Goal: Task Accomplishment & Management: Manage account settings

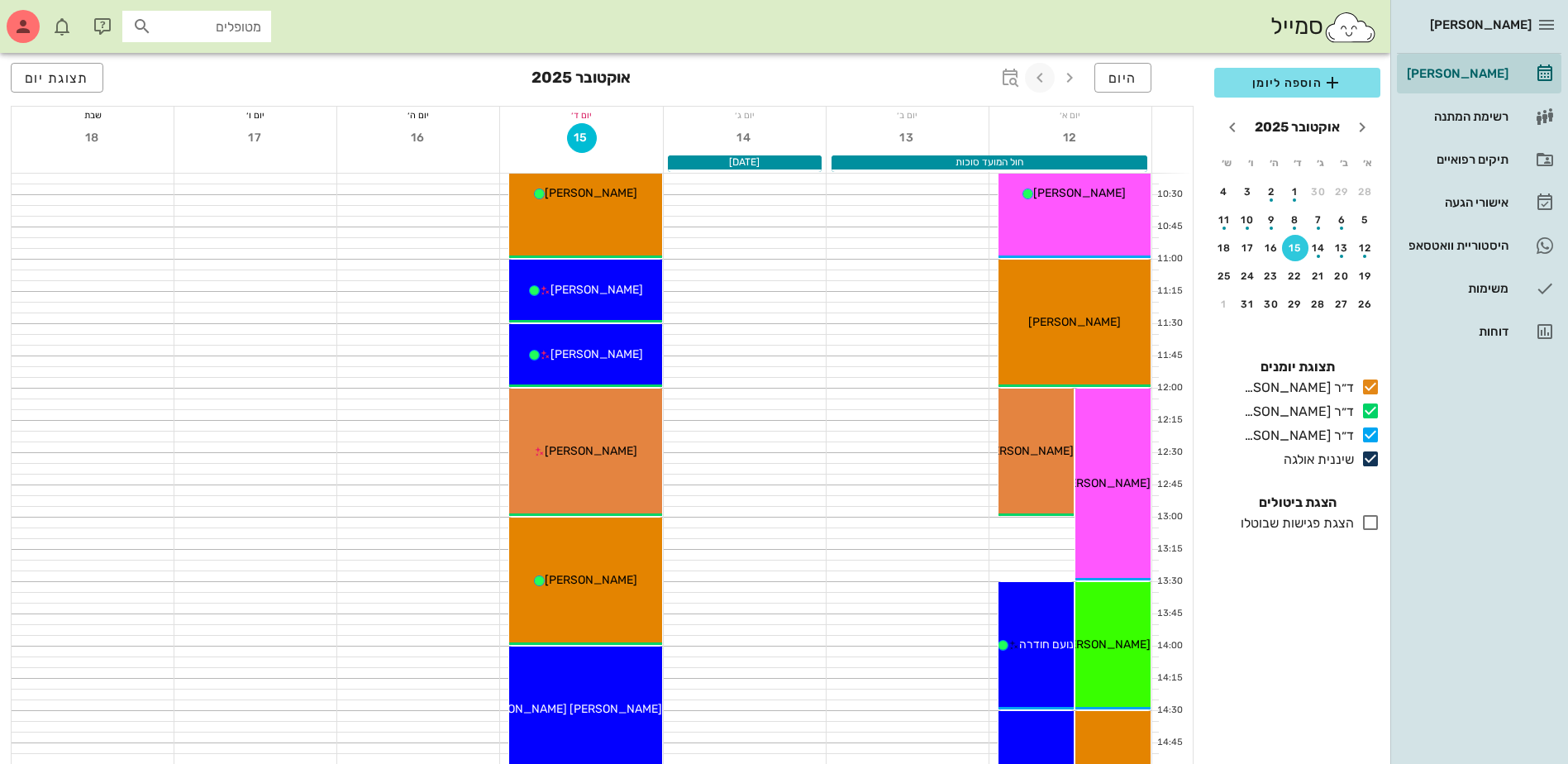
scroll to position [413, 0]
click at [1043, 76] on icon "button" at bounding box center [1039, 77] width 20 height 20
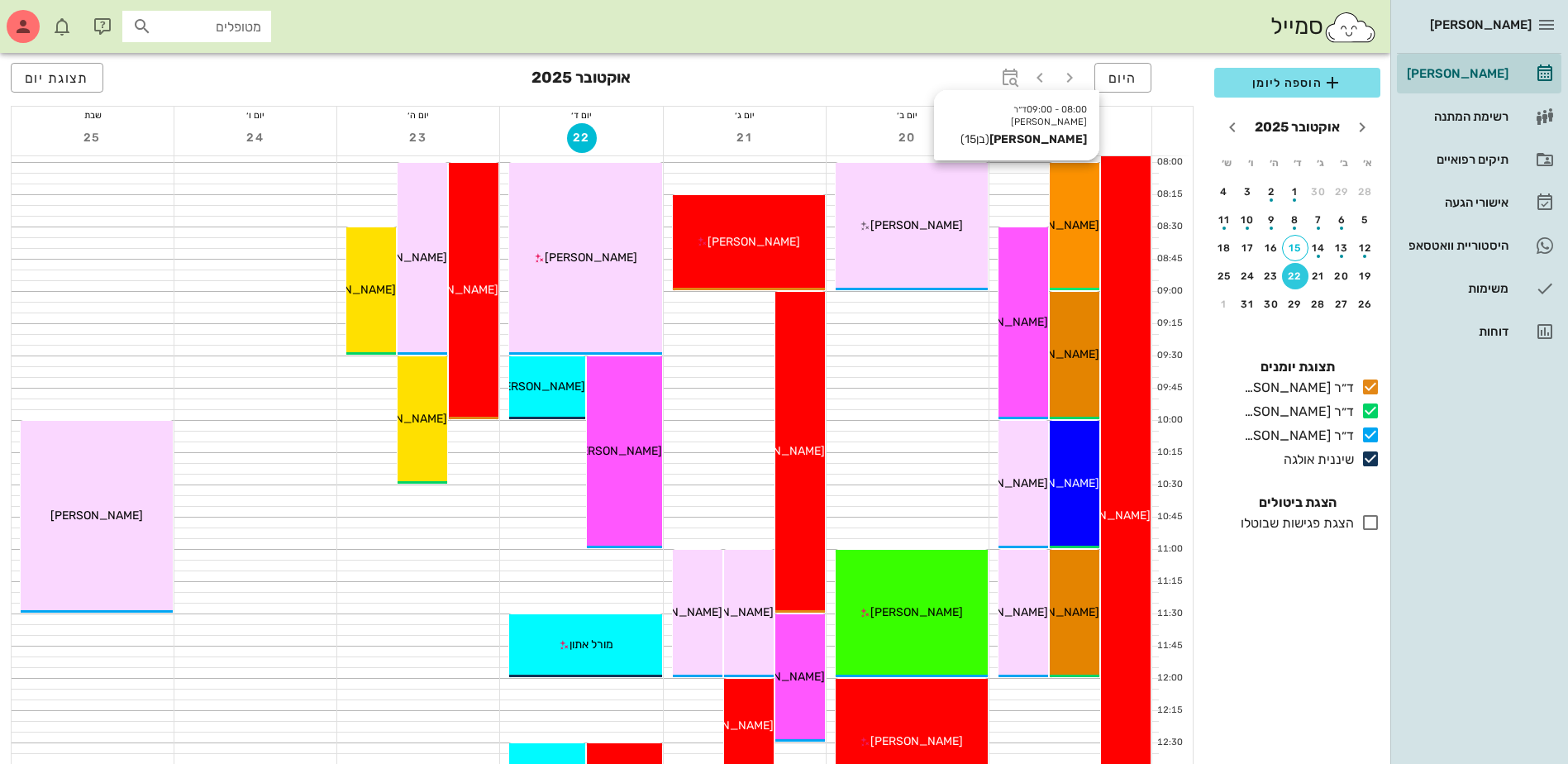
scroll to position [83, 0]
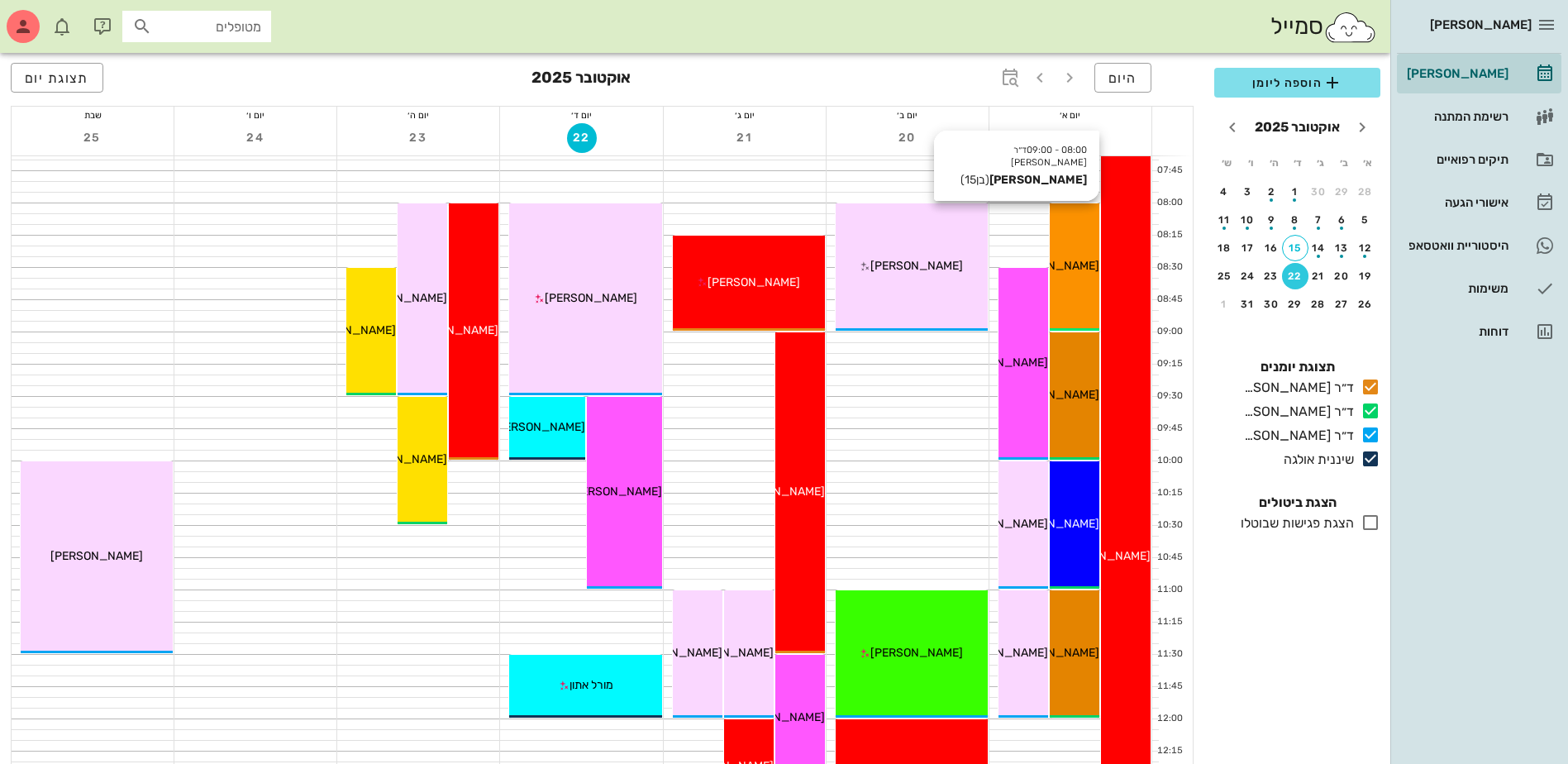
click at [1067, 269] on span "[PERSON_NAME]" at bounding box center [1053, 265] width 93 height 14
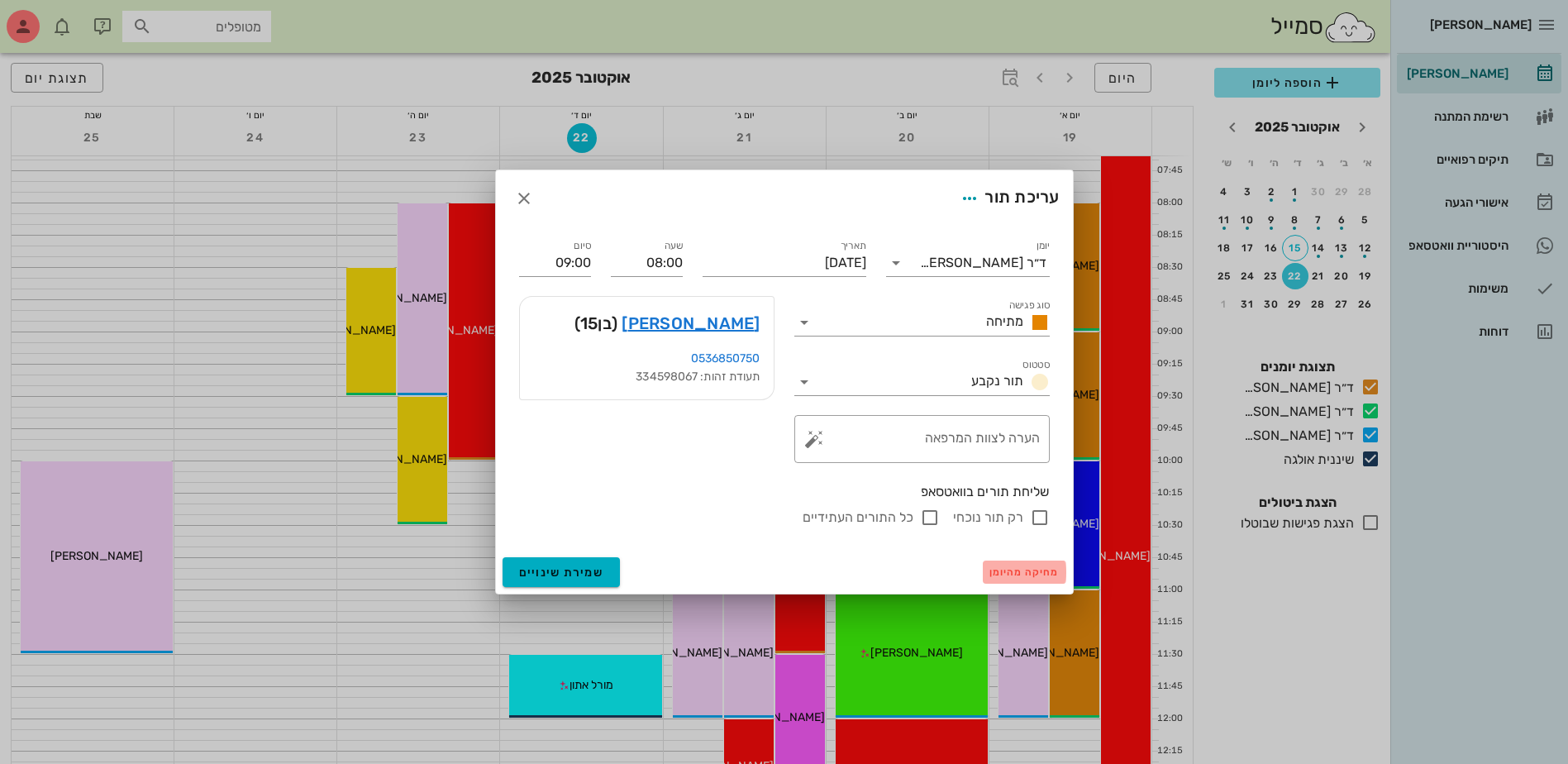
click at [995, 574] on span "מחיקה מהיומן" at bounding box center [1024, 572] width 70 height 12
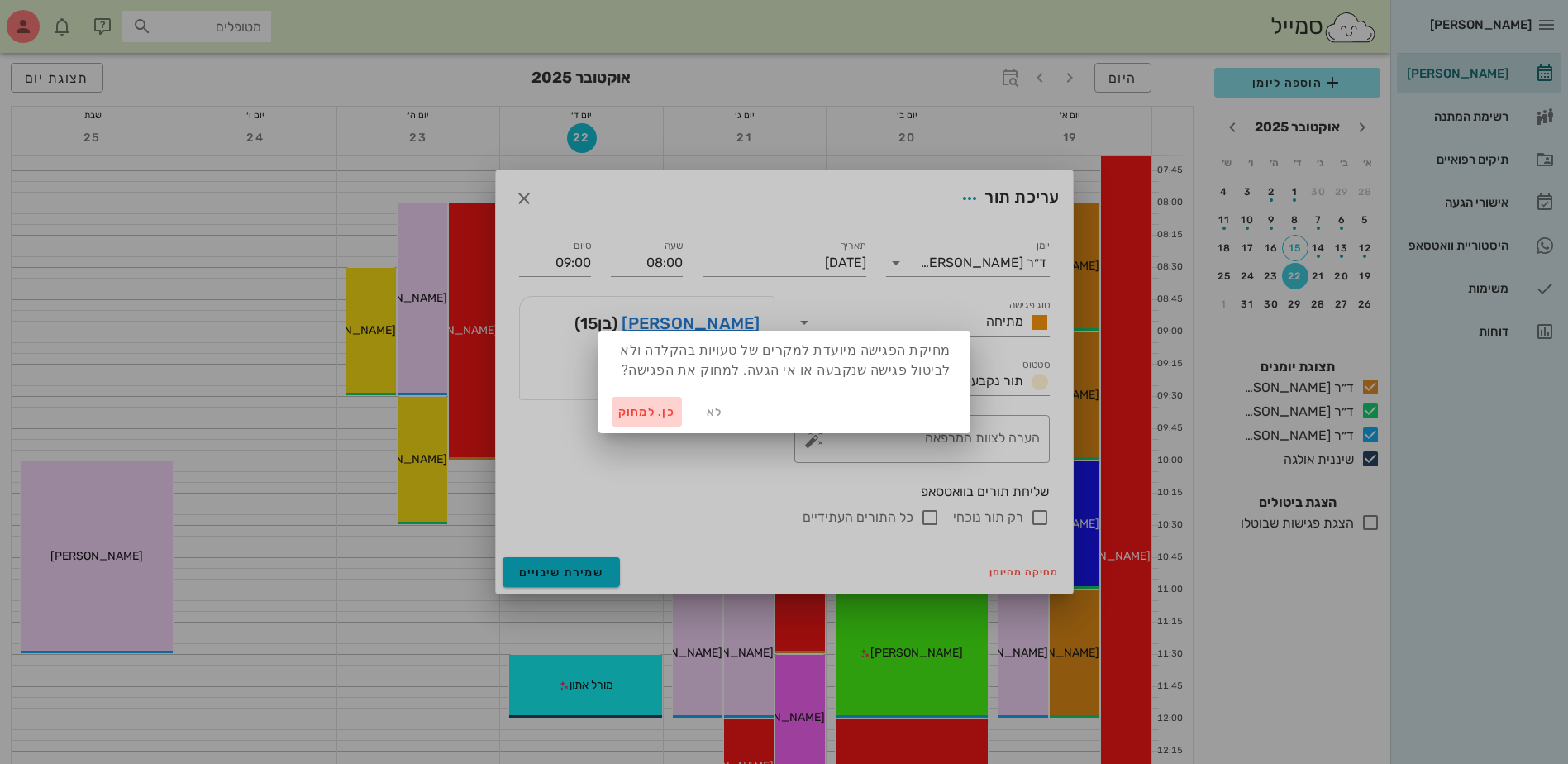
click at [624, 411] on span "כן. למחוק" at bounding box center [647, 412] width 58 height 14
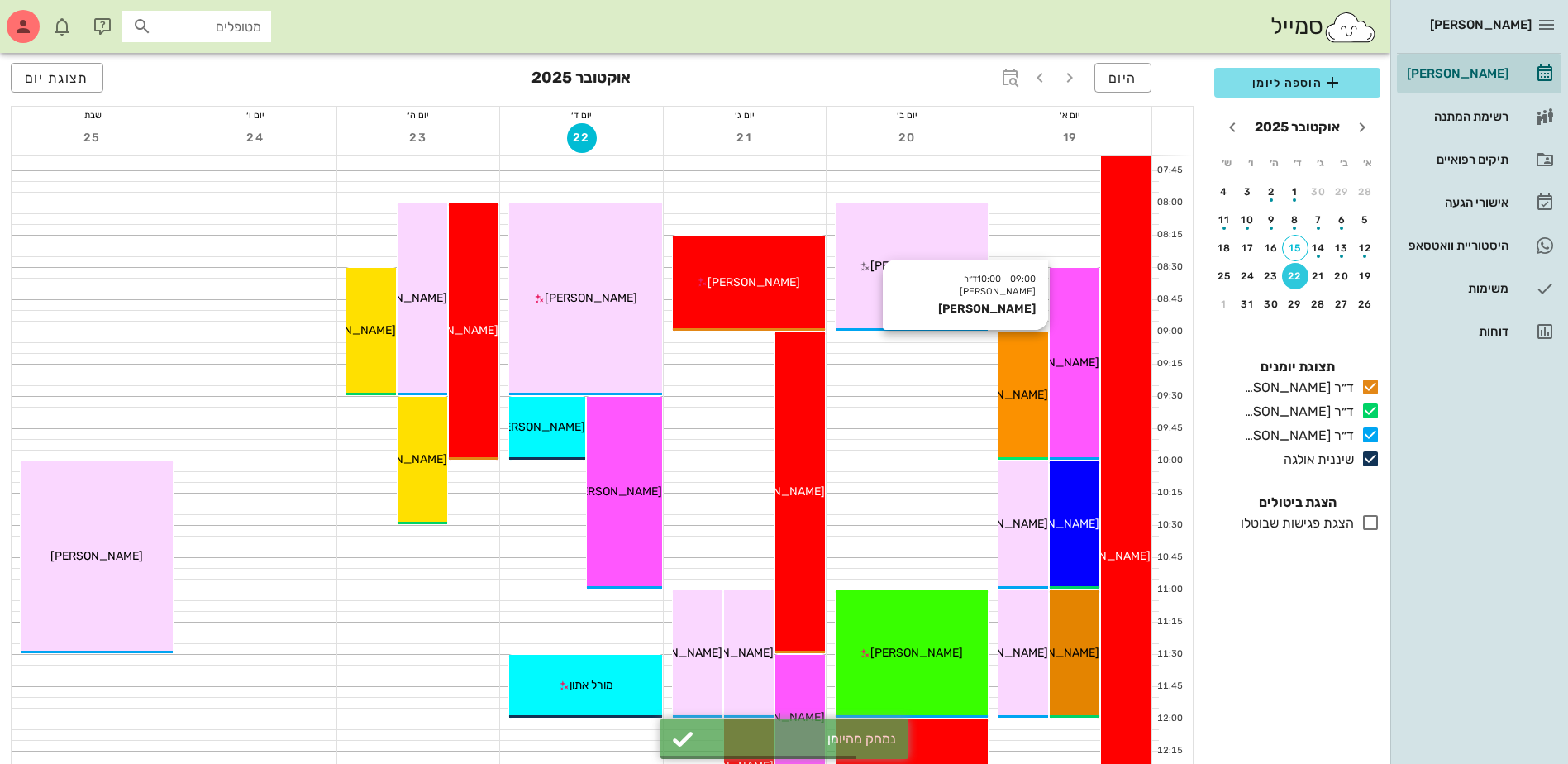
click at [1032, 382] on div "09:00 - 10:00 ד״ר [PERSON_NAME] [PERSON_NAME] [PERSON_NAME]" at bounding box center [1023, 396] width 49 height 127
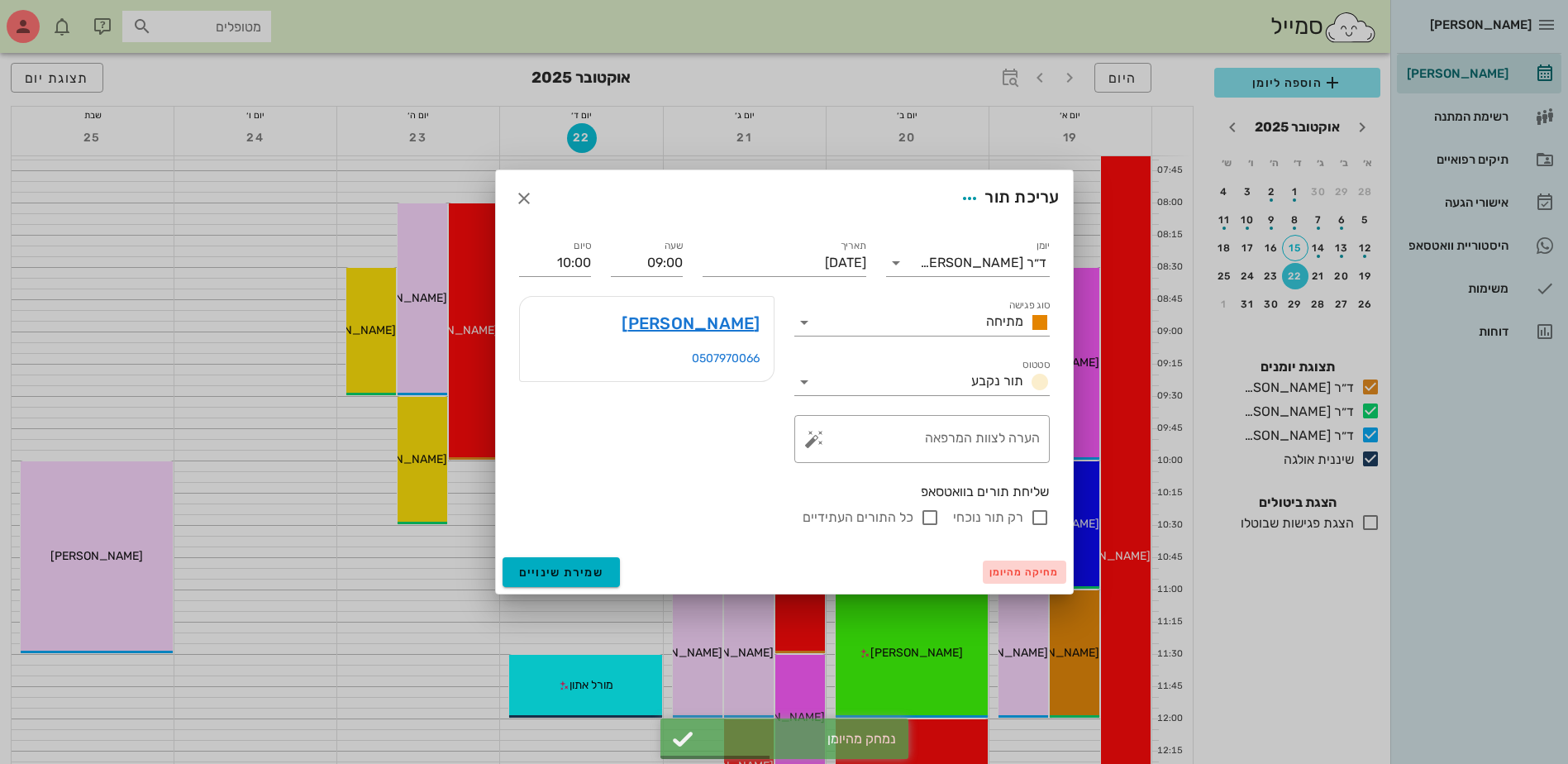
click at [1015, 574] on span "מחיקה מהיומן" at bounding box center [1024, 572] width 70 height 12
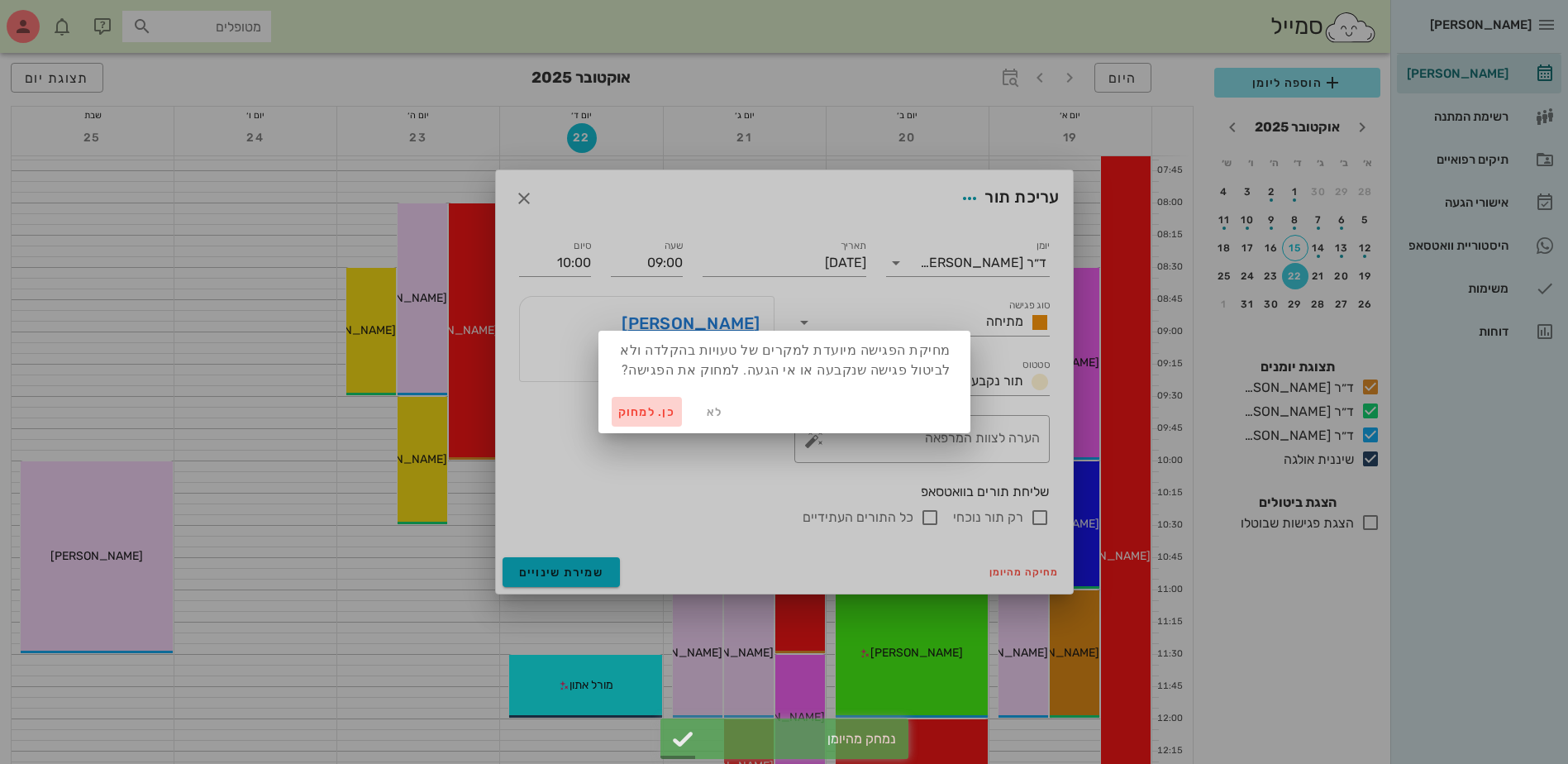
click at [628, 408] on span "כן. למחוק" at bounding box center [647, 412] width 58 height 14
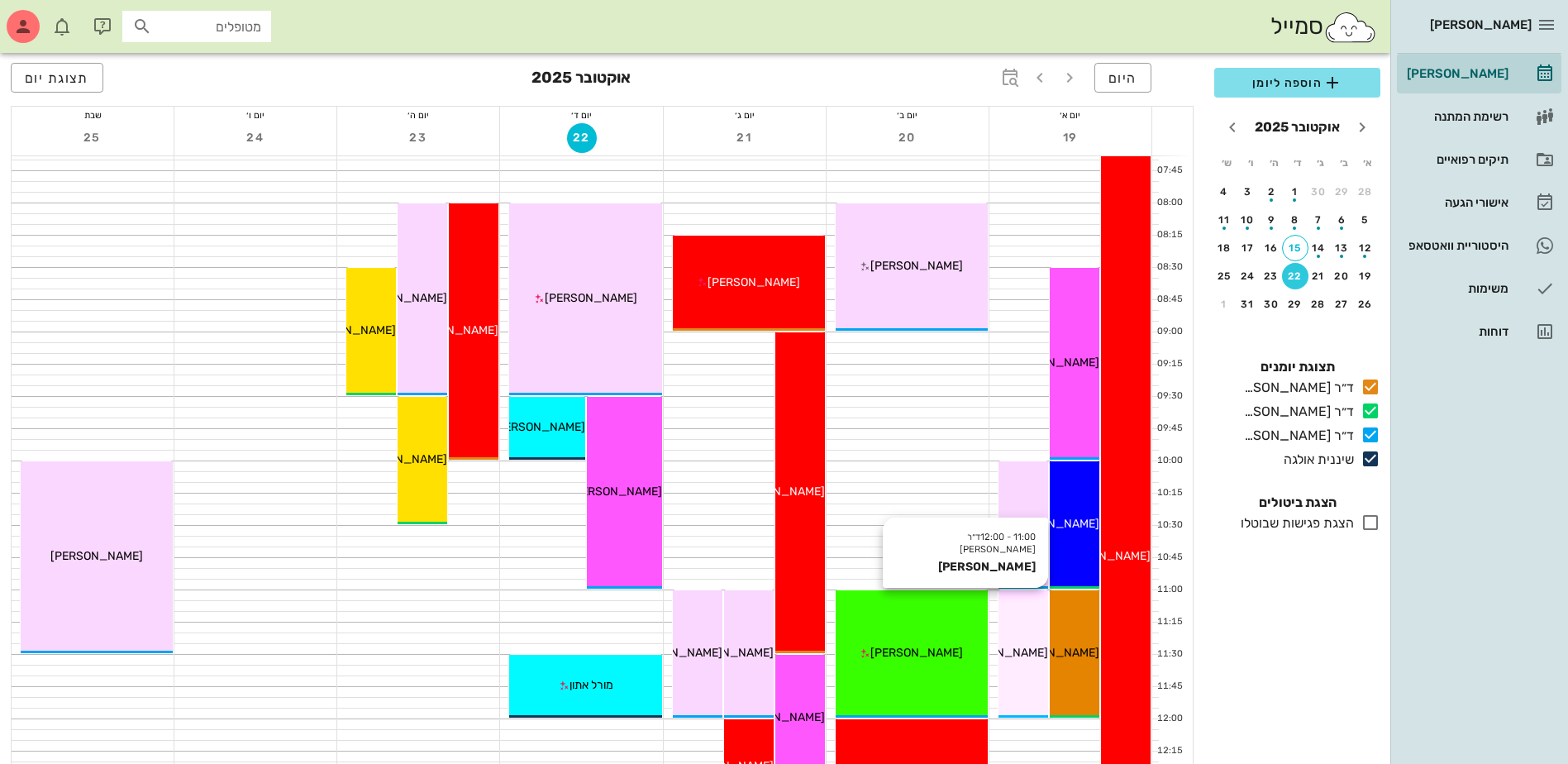
click at [1029, 626] on div "11:00 - 12:00 ד״ר [PERSON_NAME] [PERSON_NAME] [PERSON_NAME]" at bounding box center [1023, 654] width 49 height 127
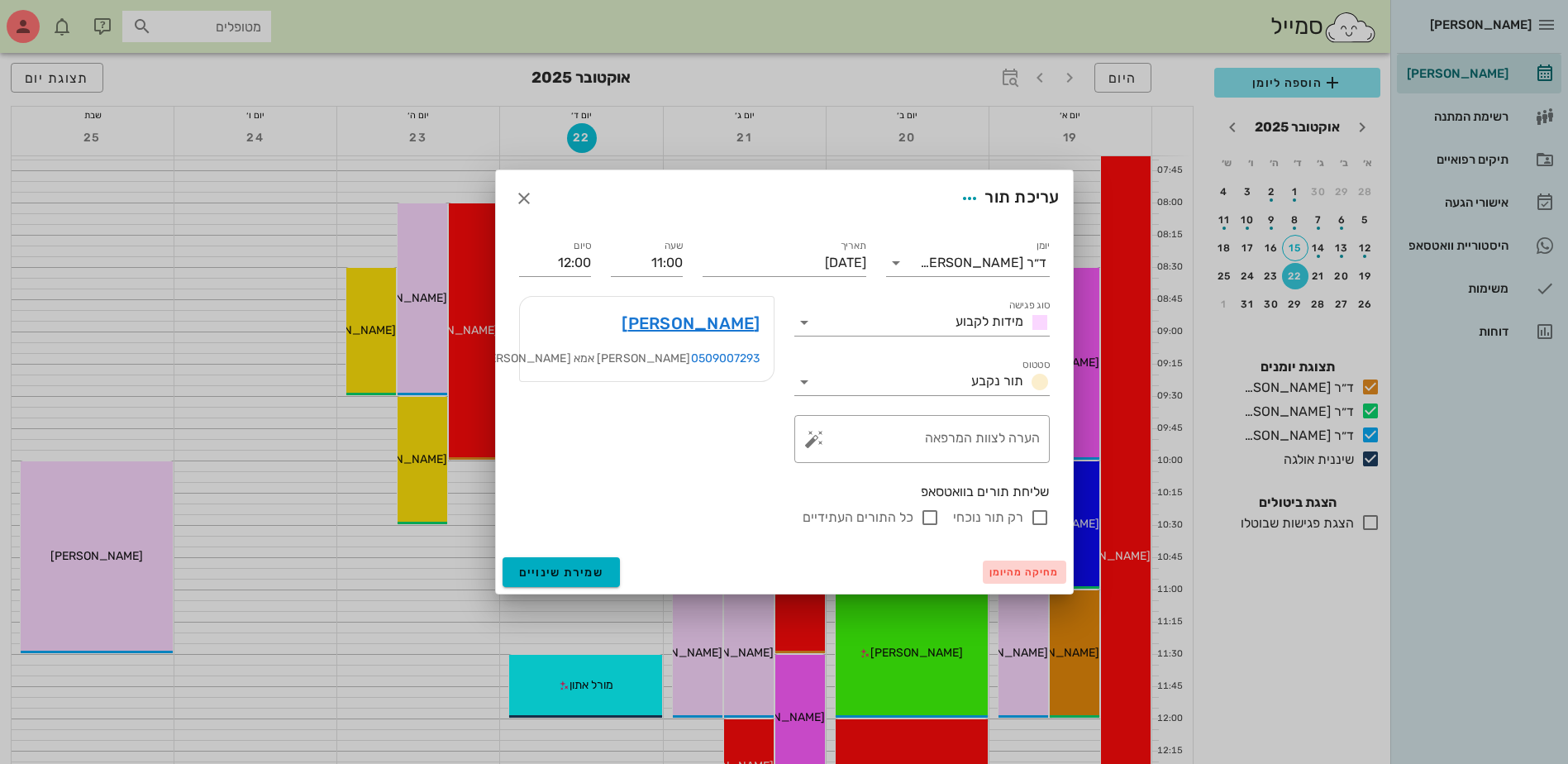
click at [1005, 570] on span "מחיקה מהיומן" at bounding box center [1024, 572] width 70 height 12
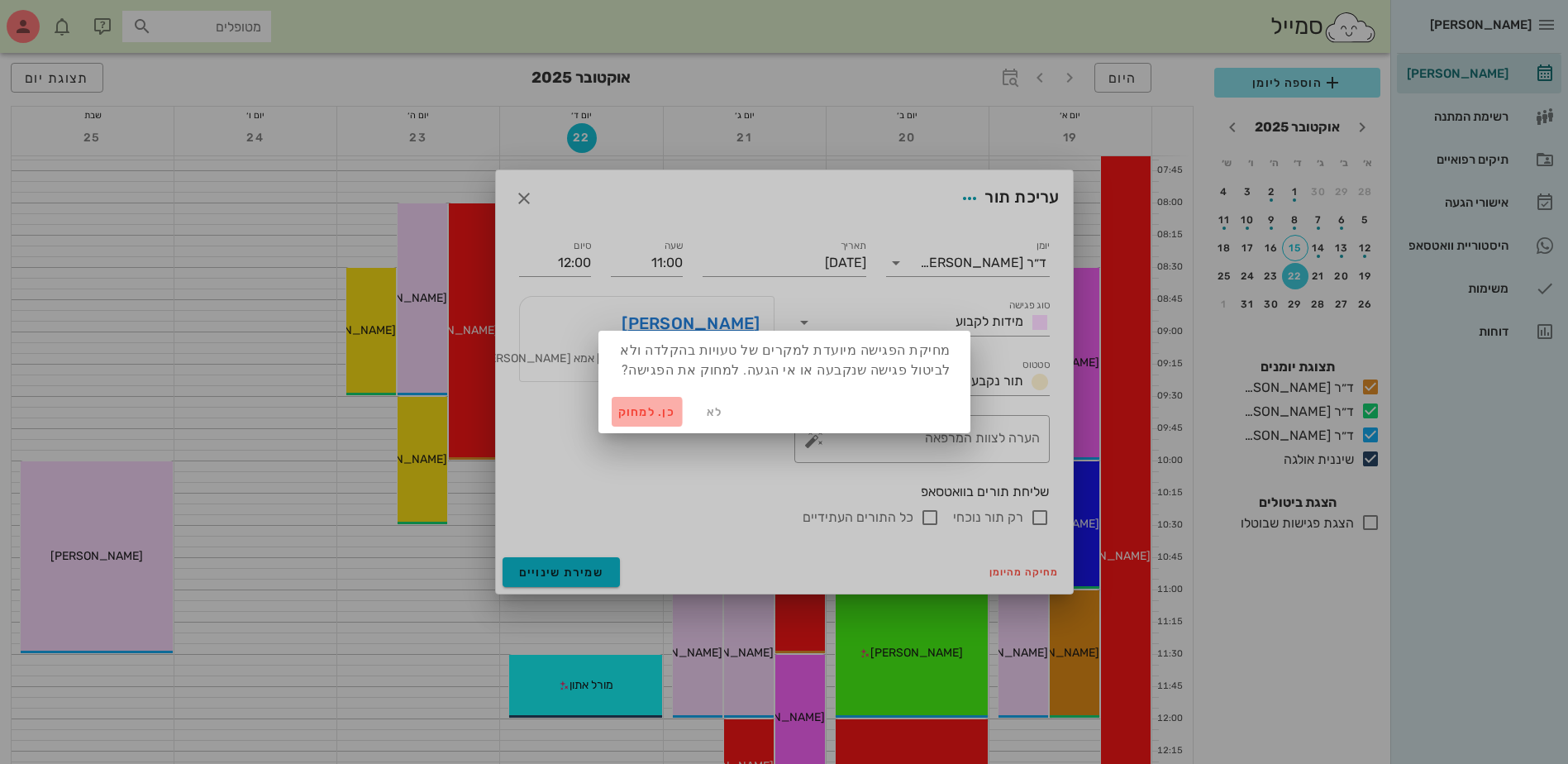
click at [633, 409] on span "כן. למחוק" at bounding box center [647, 412] width 58 height 14
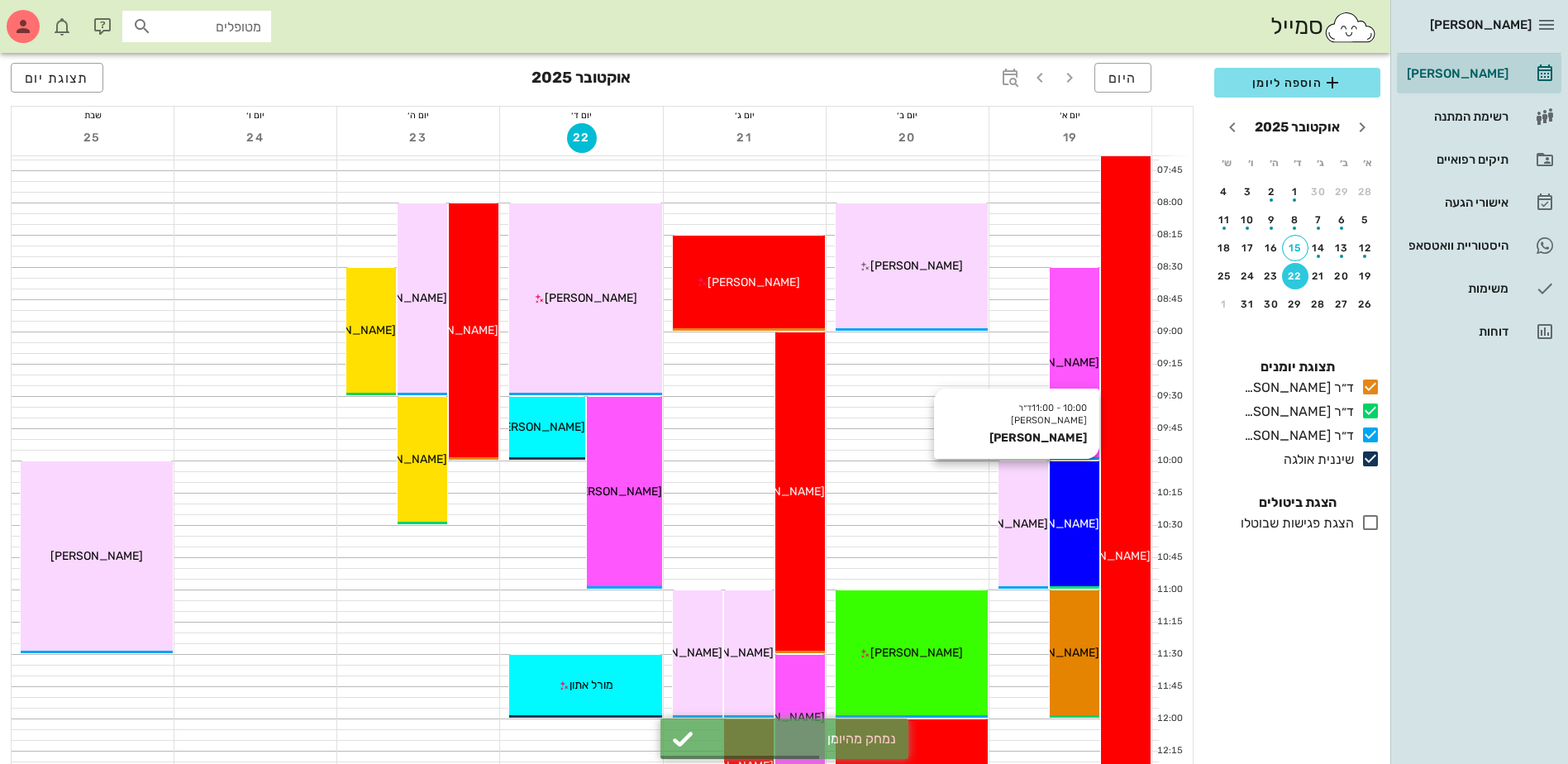
click at [1067, 521] on span "[PERSON_NAME]" at bounding box center [1053, 524] width 93 height 14
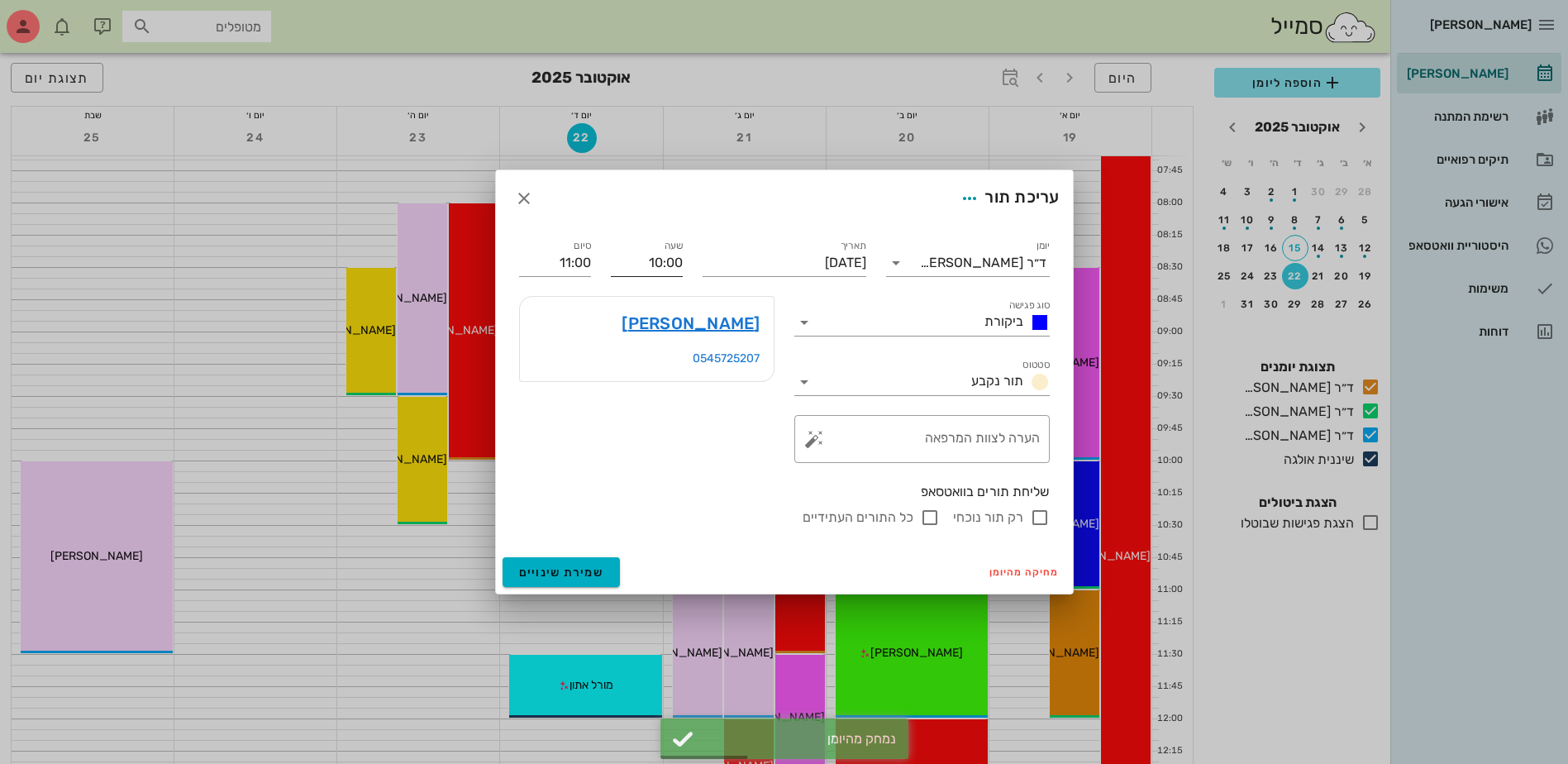
click at [669, 267] on input "10:00" at bounding box center [646, 262] width 72 height 26
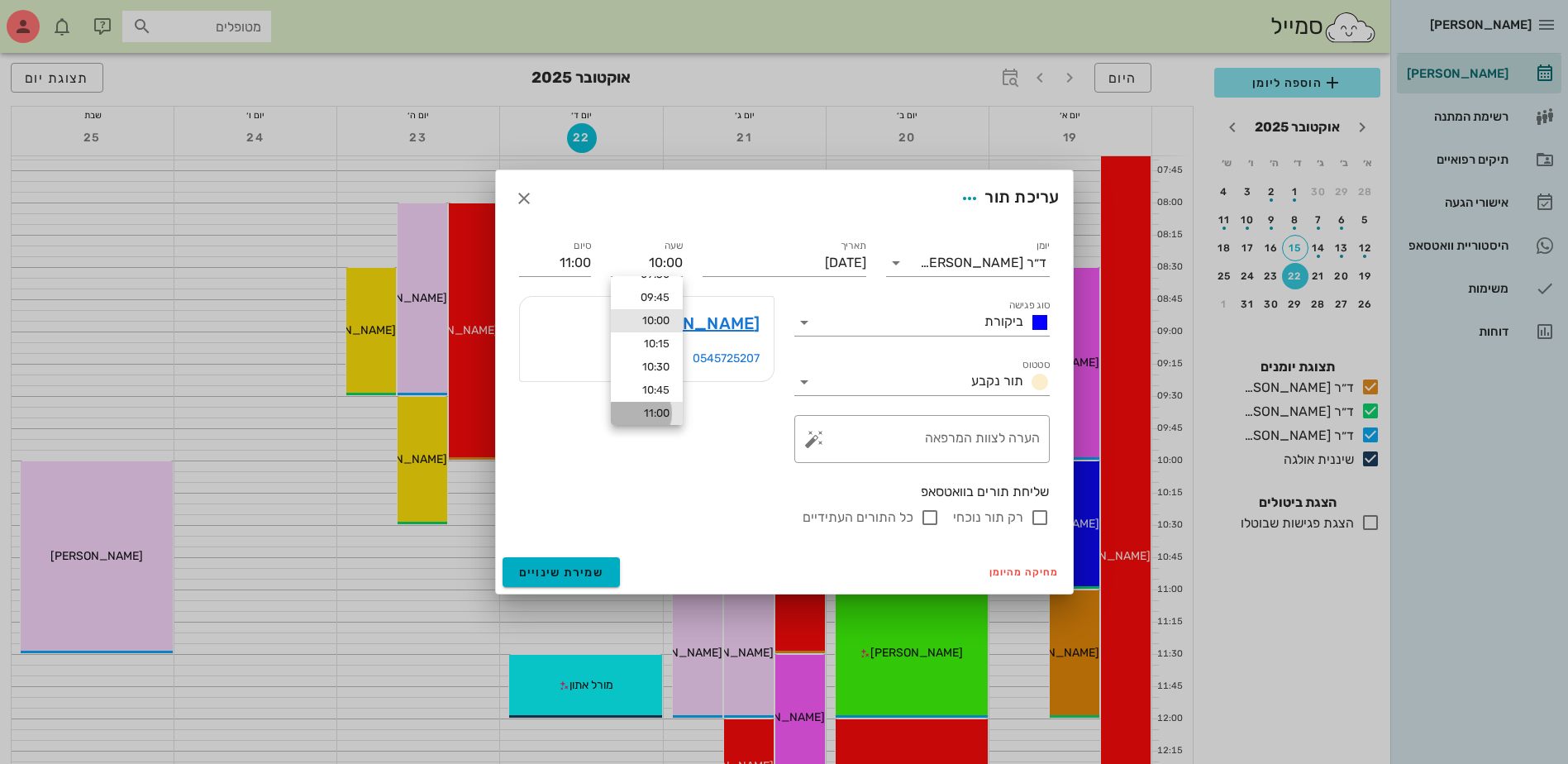
click at [652, 411] on div "11:00" at bounding box center [647, 413] width 46 height 14
type input "11:00"
type input "12:00"
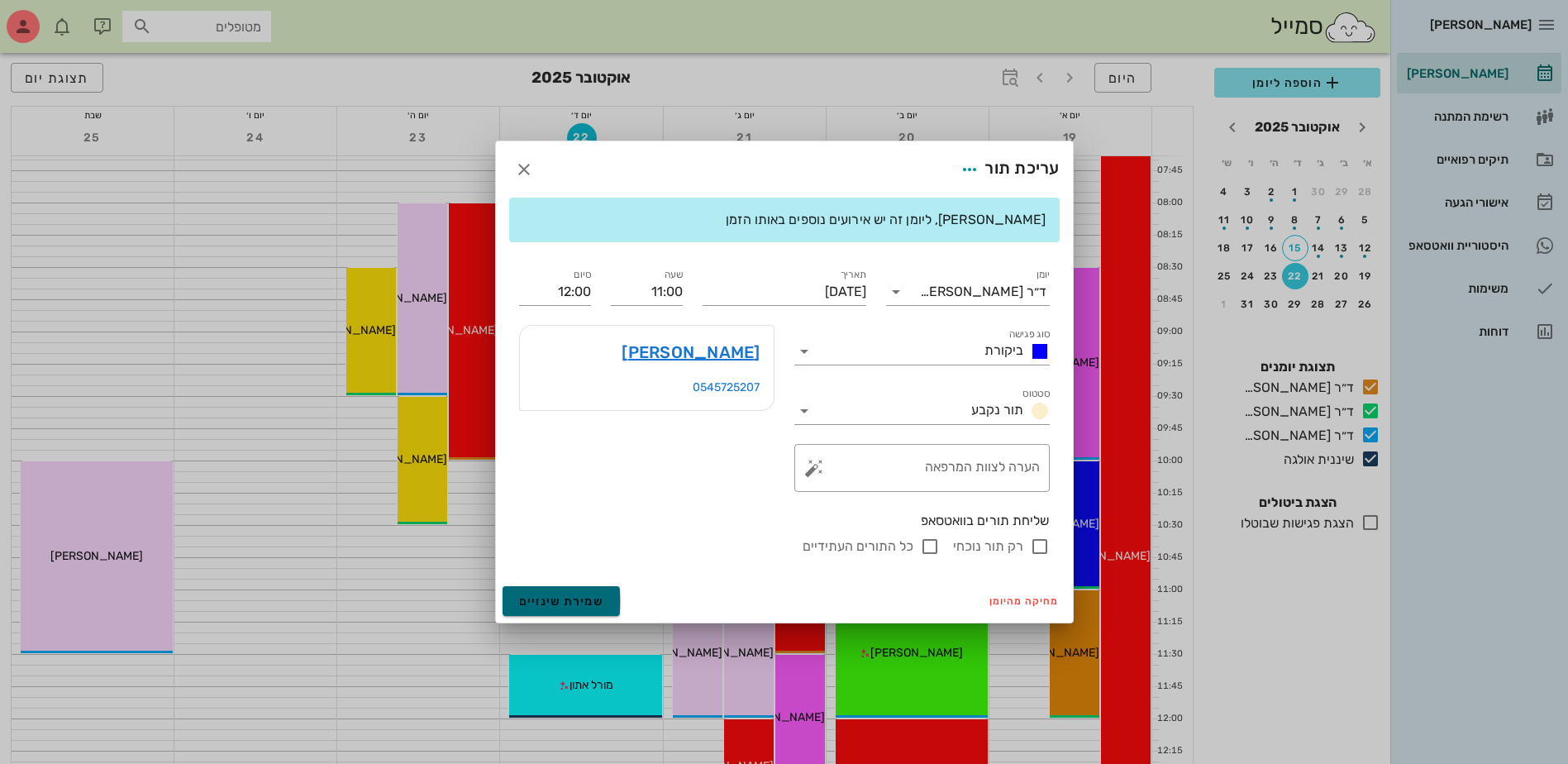
click at [580, 603] on span "שמירת שינויים" at bounding box center [561, 601] width 86 height 14
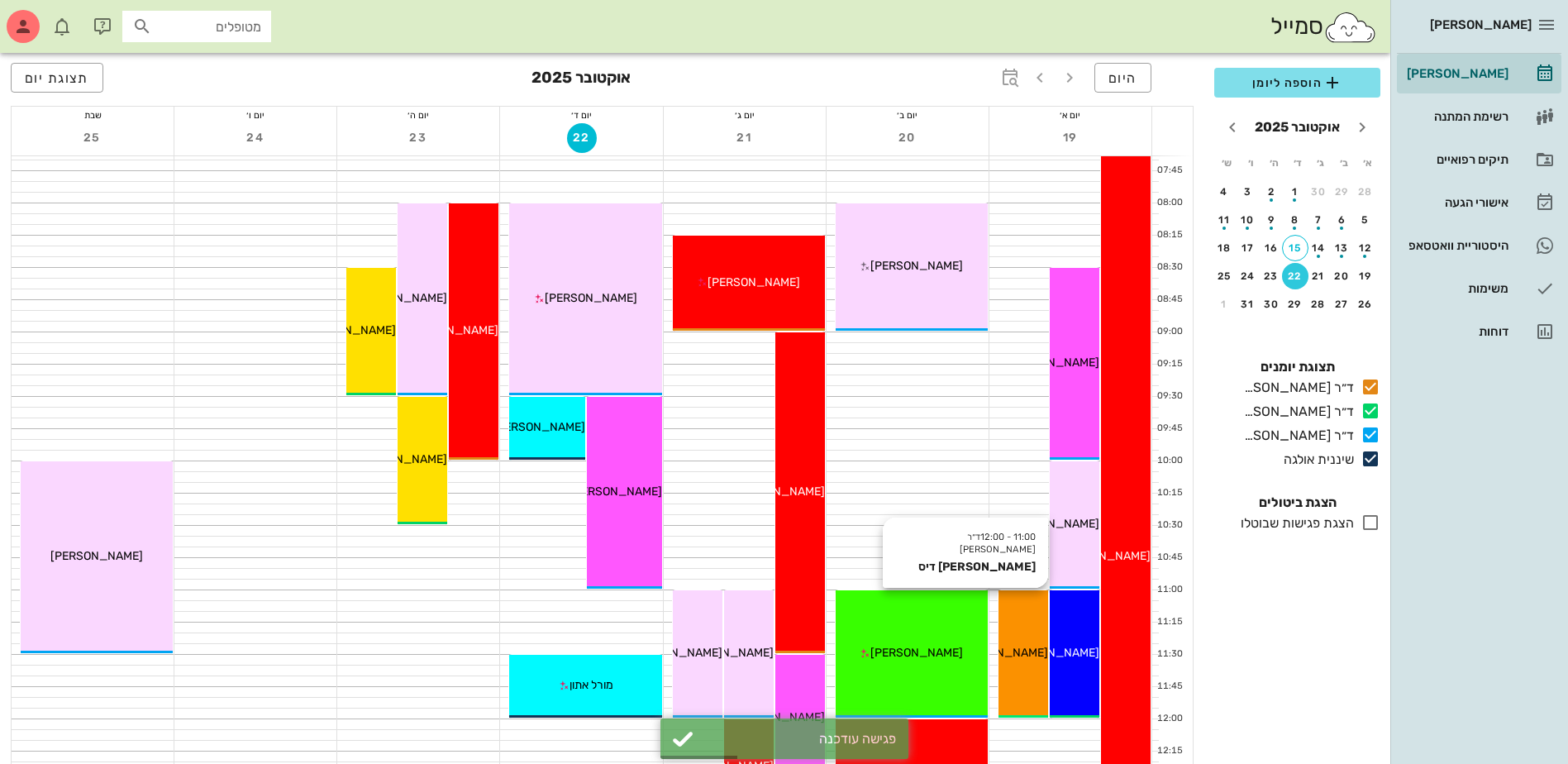
click at [1025, 654] on span "[PERSON_NAME] דיס" at bounding box center [992, 652] width 112 height 14
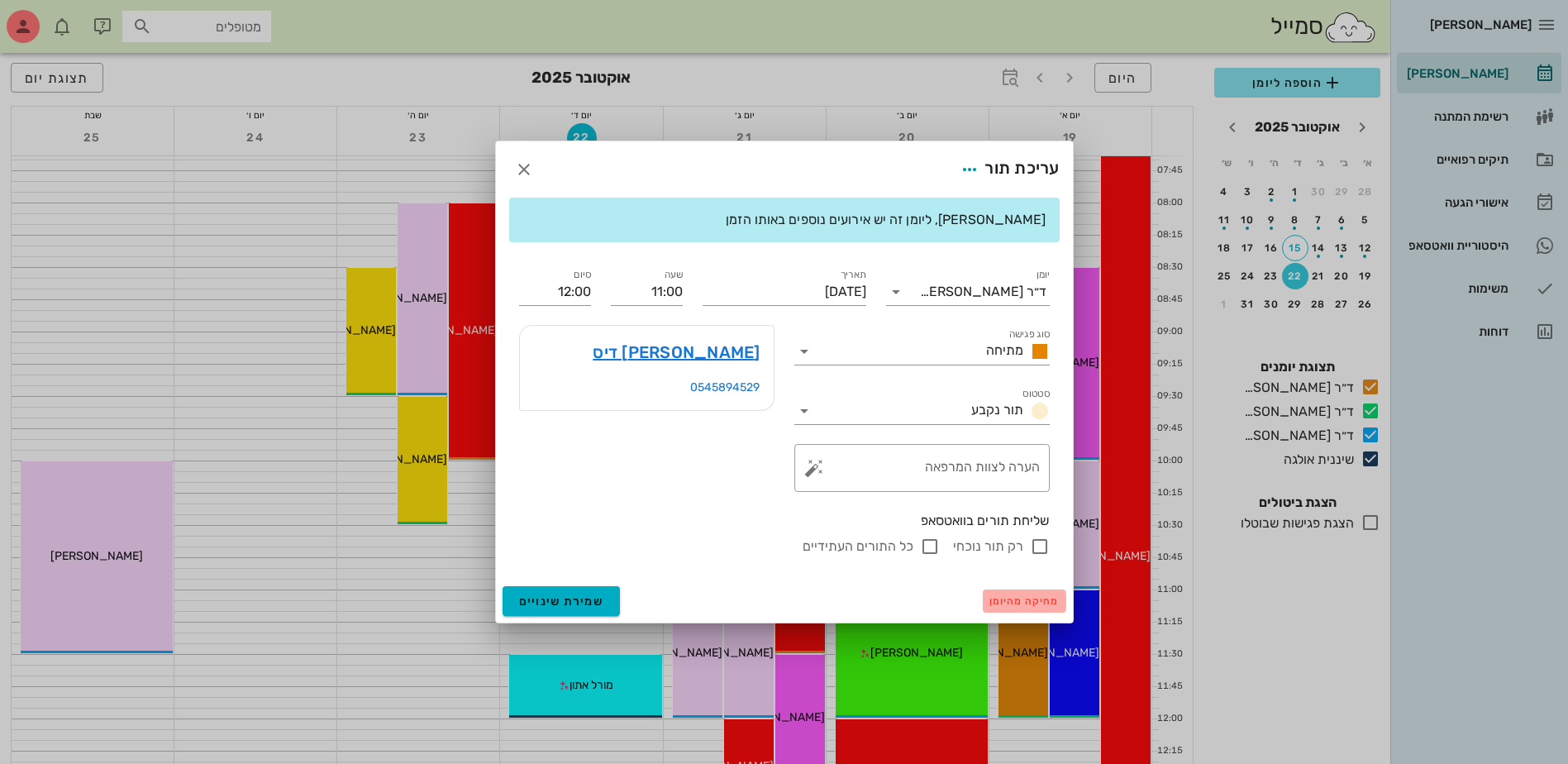
click at [1042, 600] on span "מחיקה מהיומן" at bounding box center [1024, 601] width 70 height 12
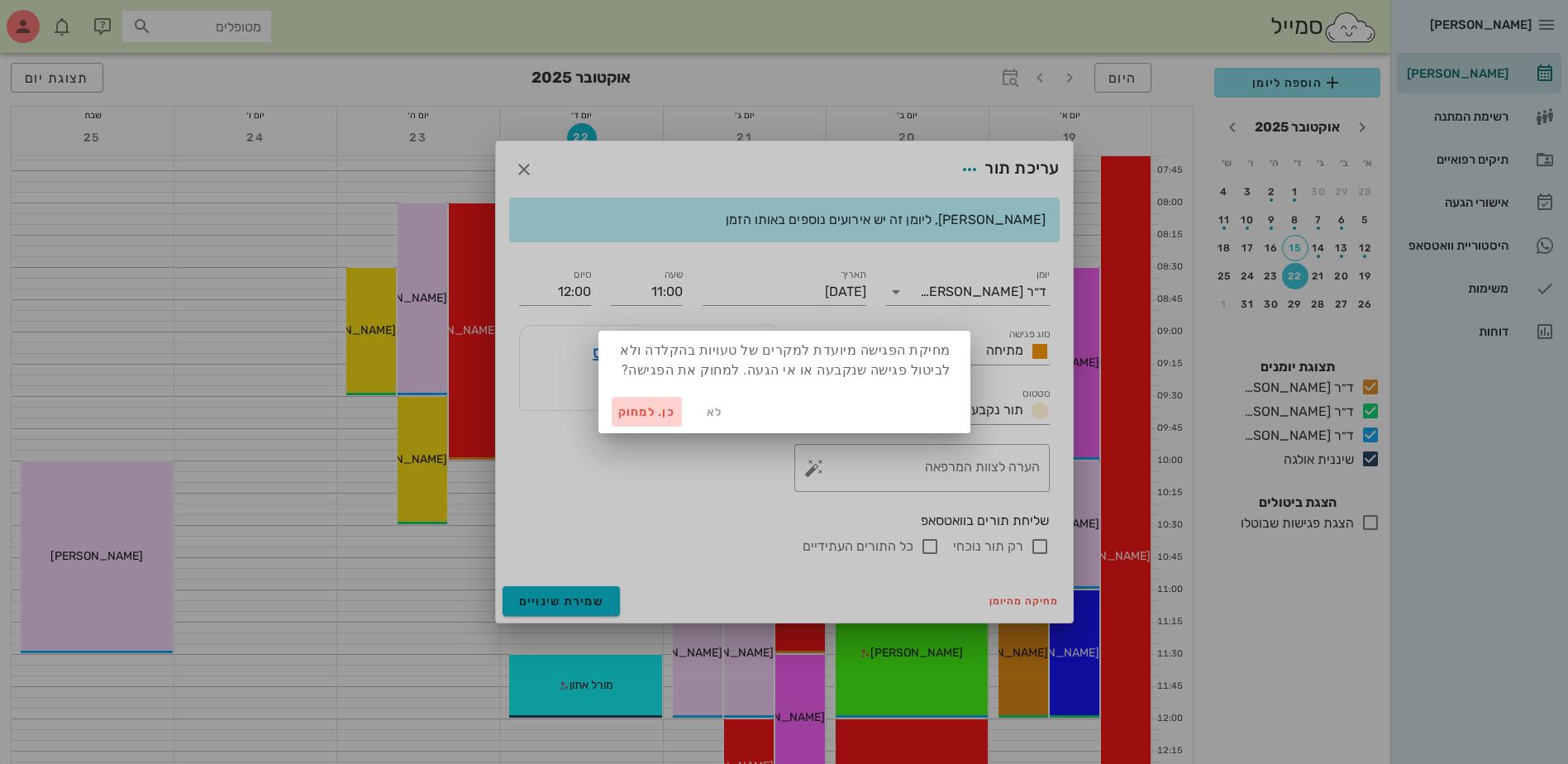
click at [658, 410] on span "כן. למחוק" at bounding box center [647, 412] width 58 height 14
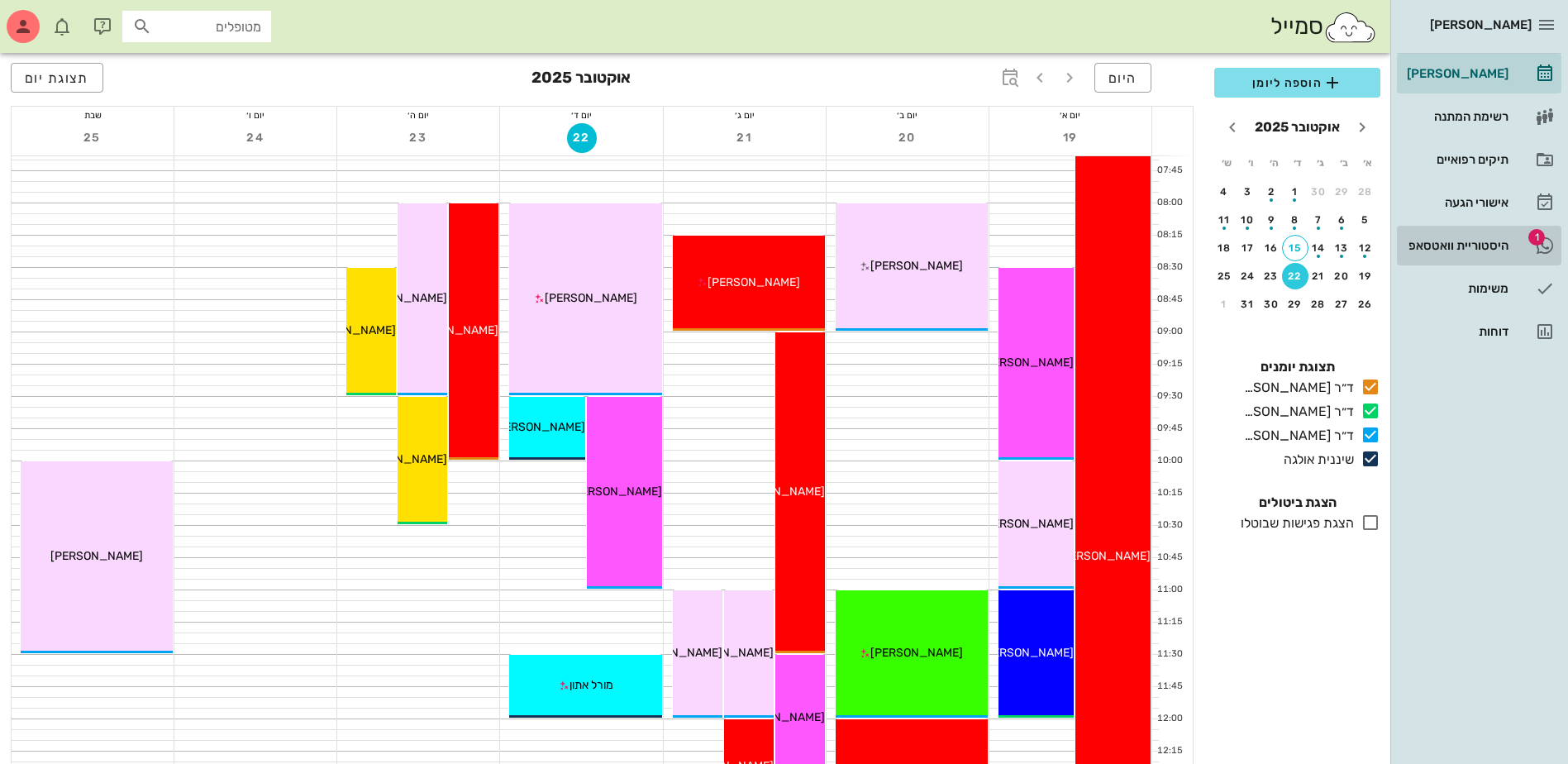
click at [1488, 248] on div "היסטוריית וואטסאפ" at bounding box center [1455, 245] width 105 height 14
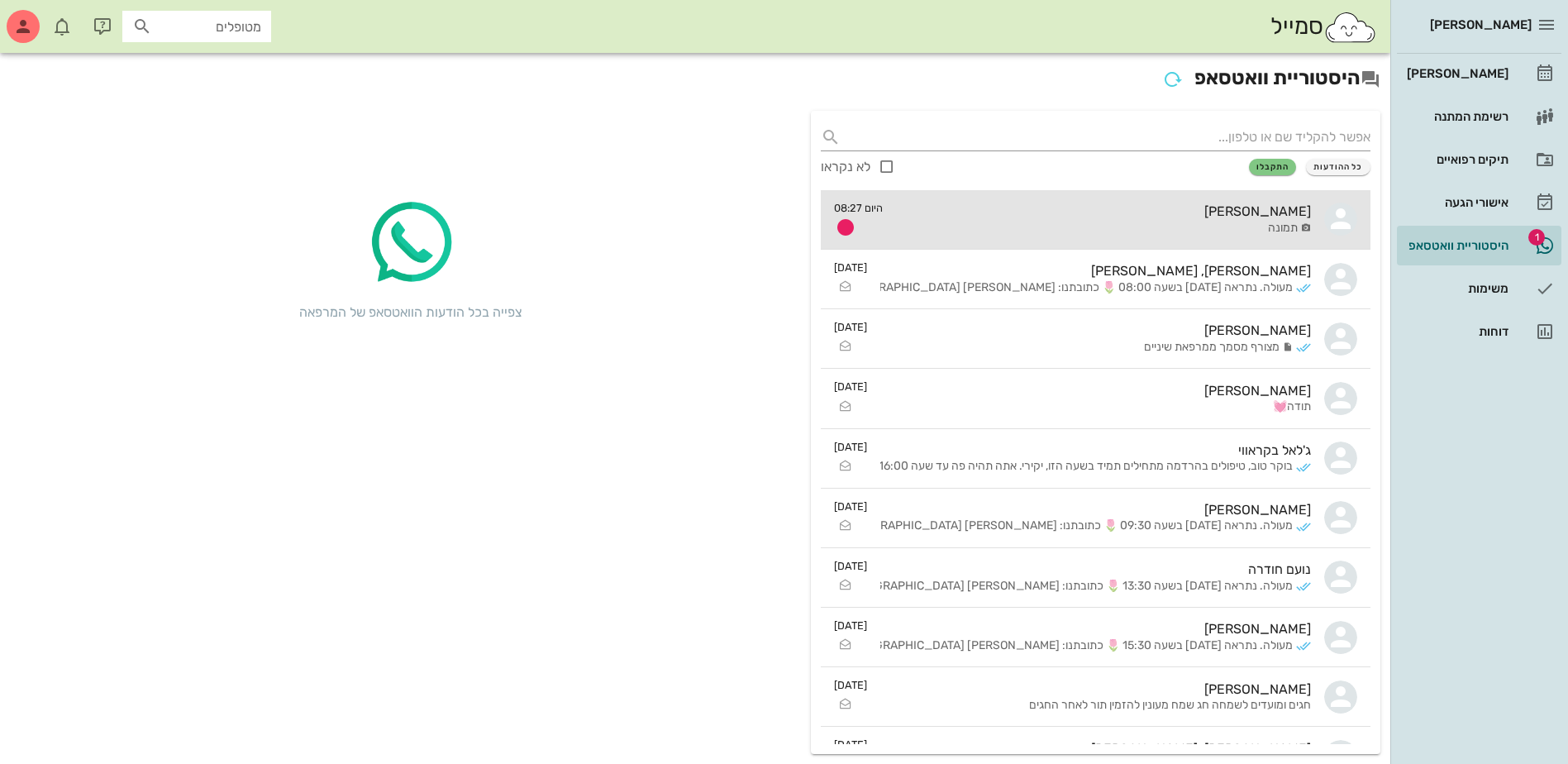
click at [1147, 215] on div "[PERSON_NAME]" at bounding box center [1103, 210] width 415 height 15
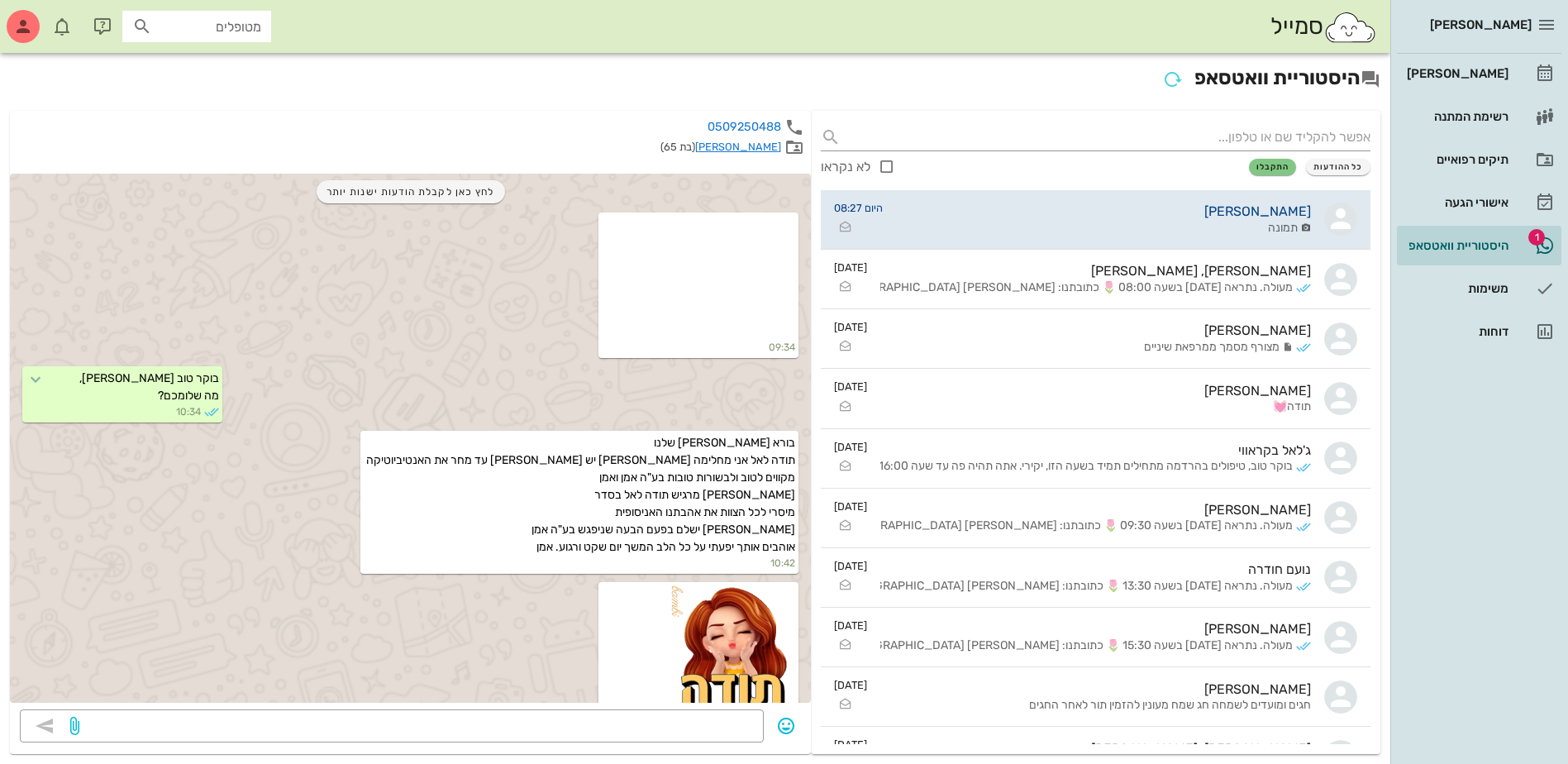
scroll to position [10602, 0]
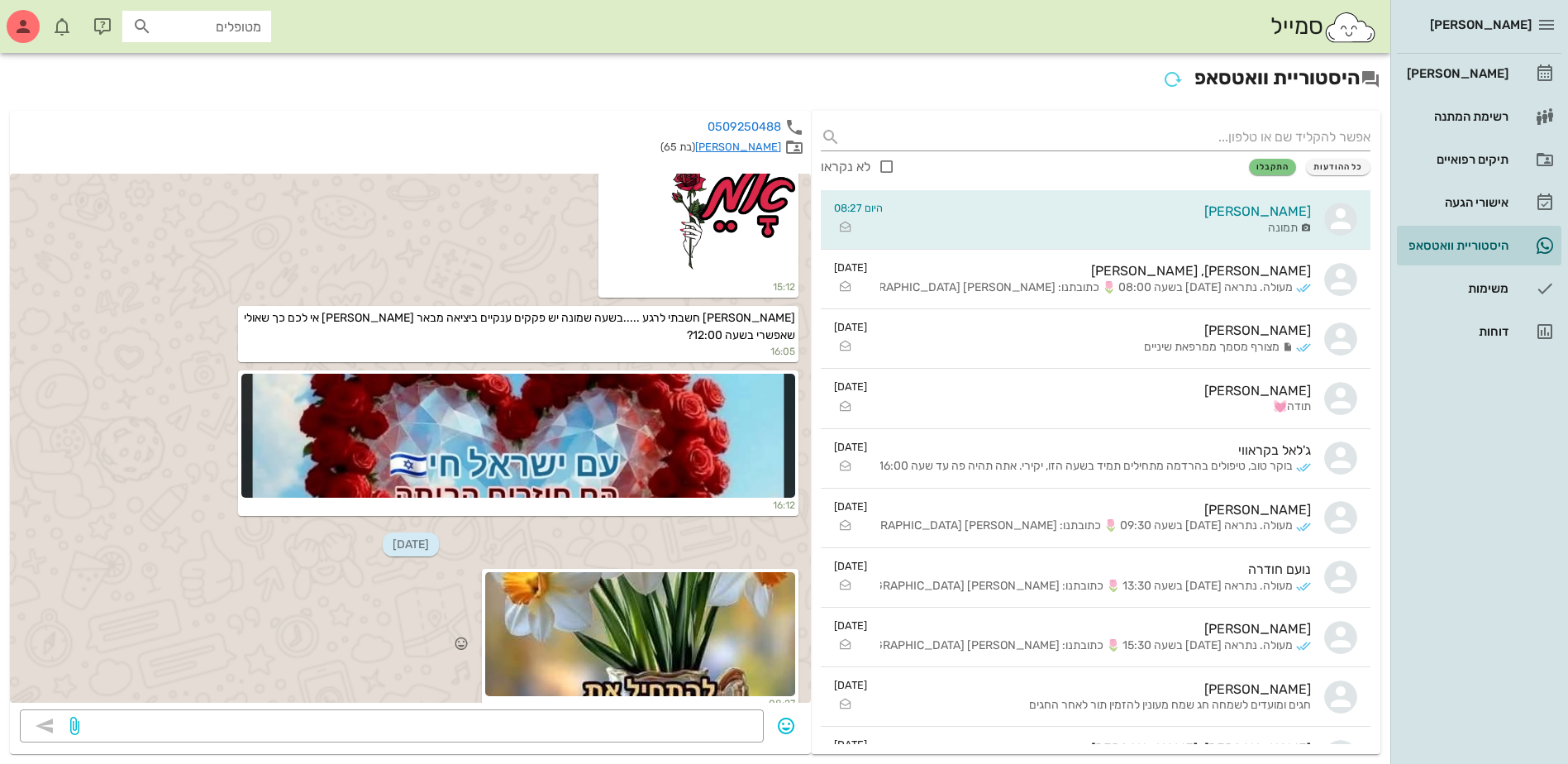
click at [729, 623] on div at bounding box center [640, 634] width 310 height 124
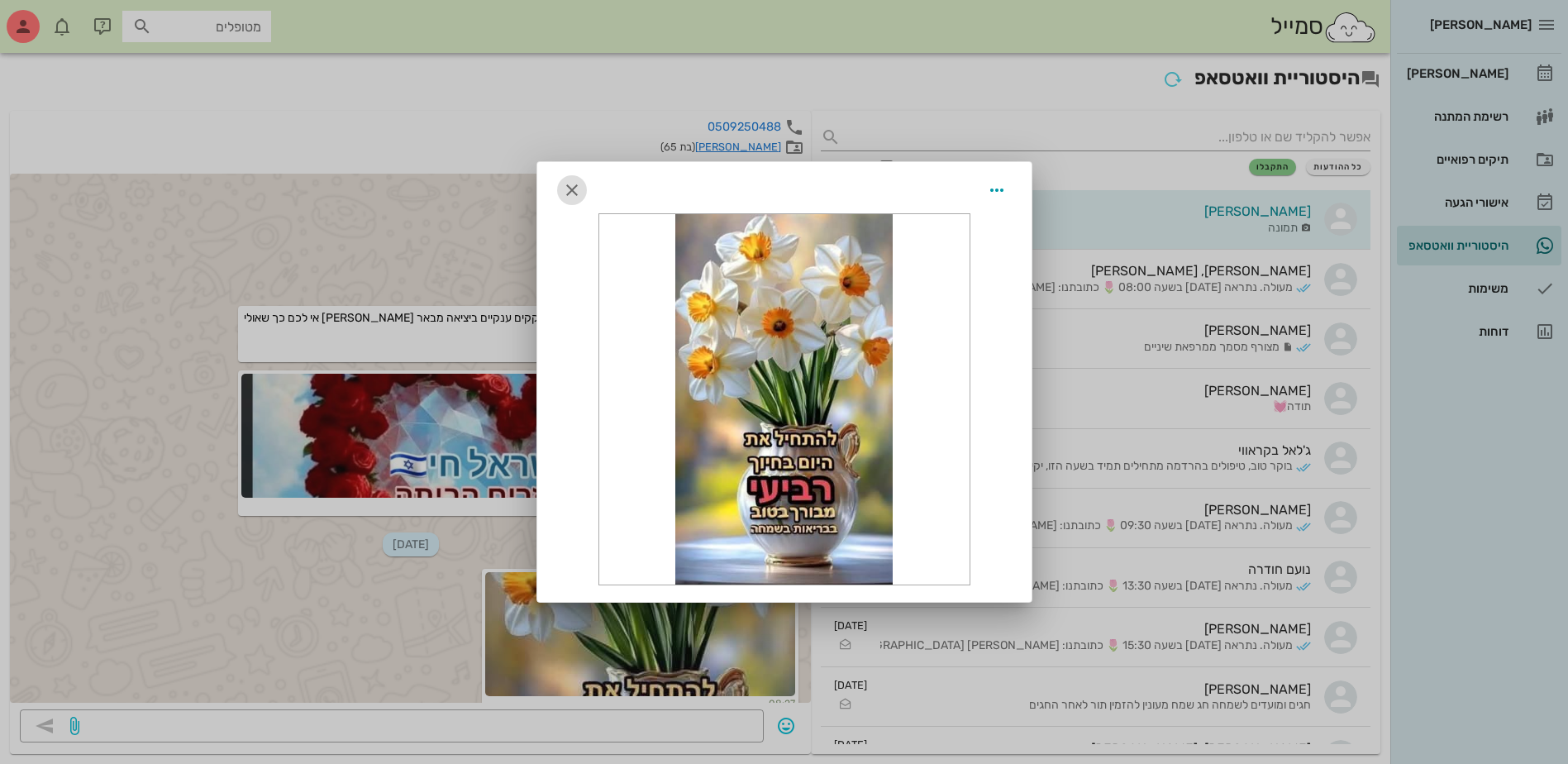
click at [573, 188] on icon "button" at bounding box center [572, 190] width 20 height 20
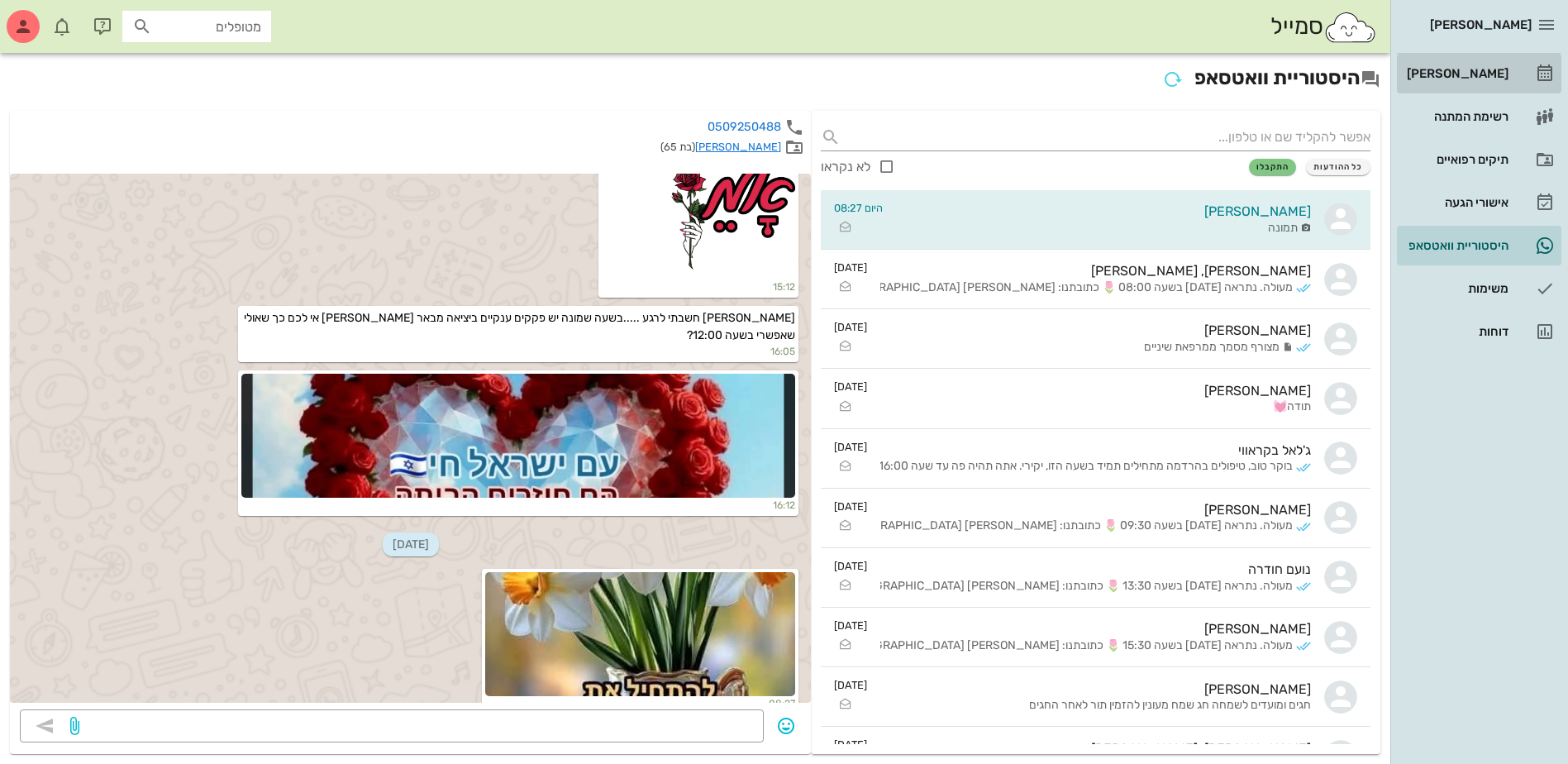
click at [1502, 73] on div "[PERSON_NAME]" at bounding box center [1455, 74] width 105 height 14
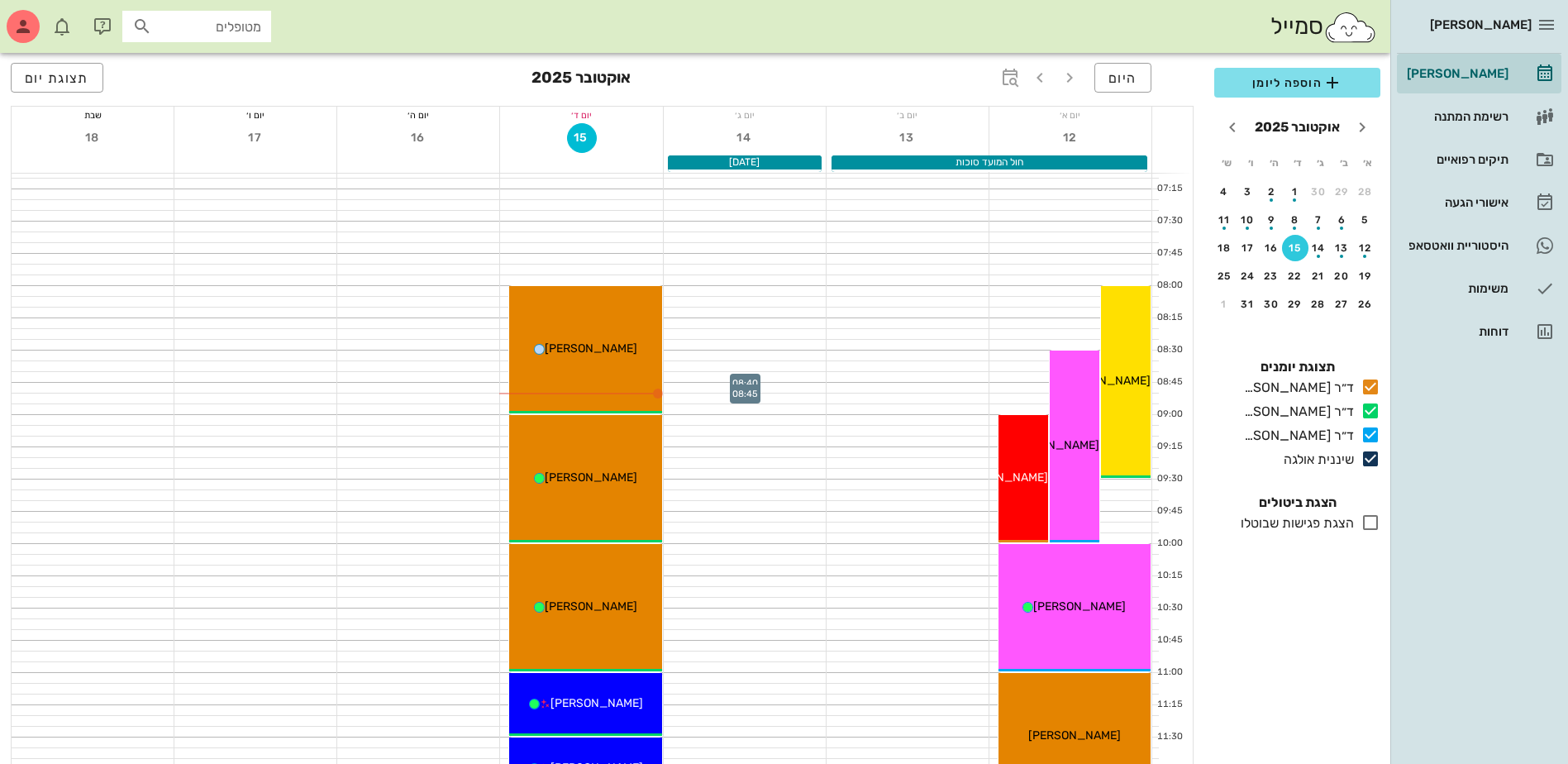
click at [794, 388] on div at bounding box center [744, 387] width 162 height 10
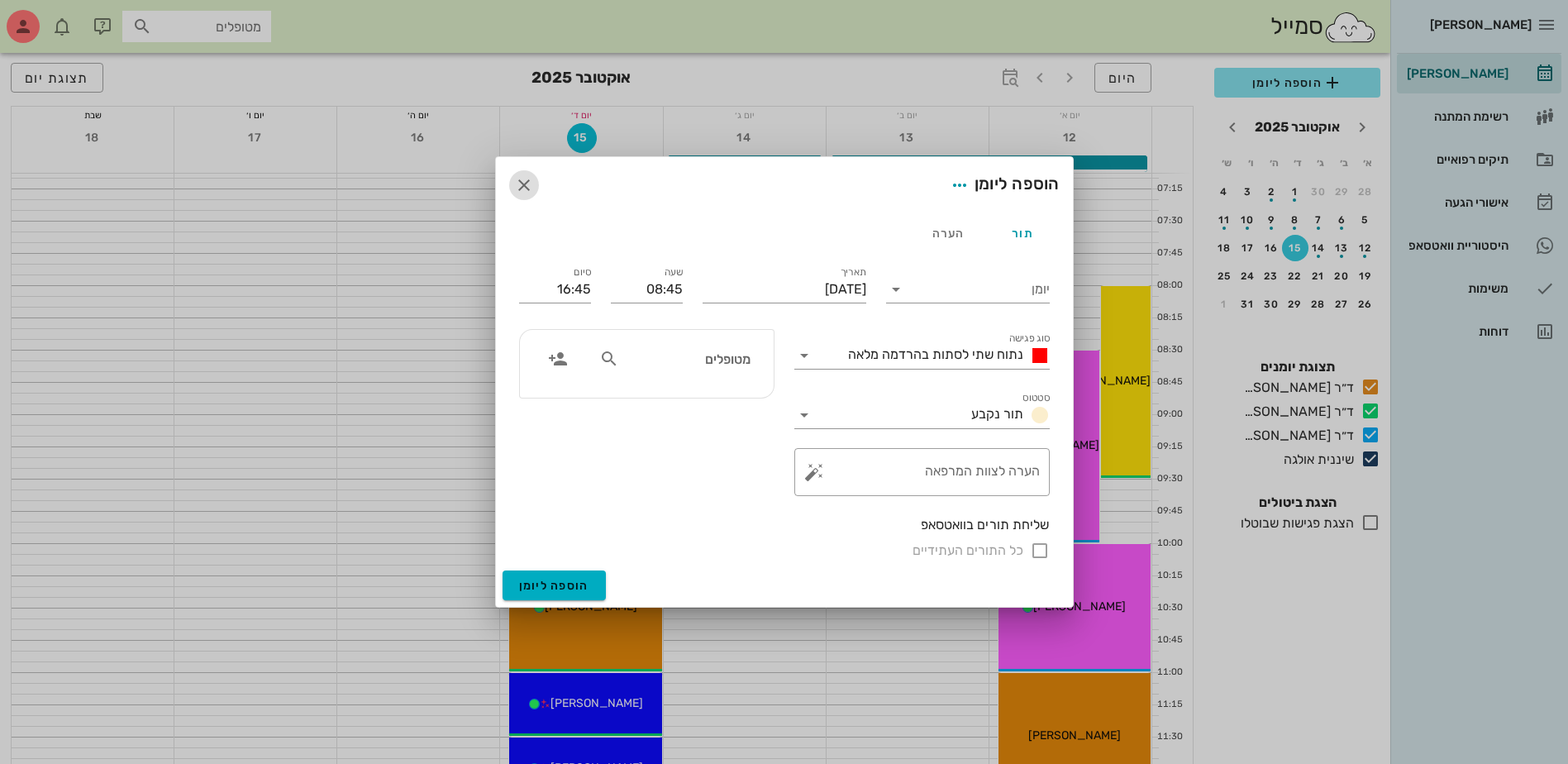
click at [523, 184] on icon "button" at bounding box center [524, 186] width 20 height 20
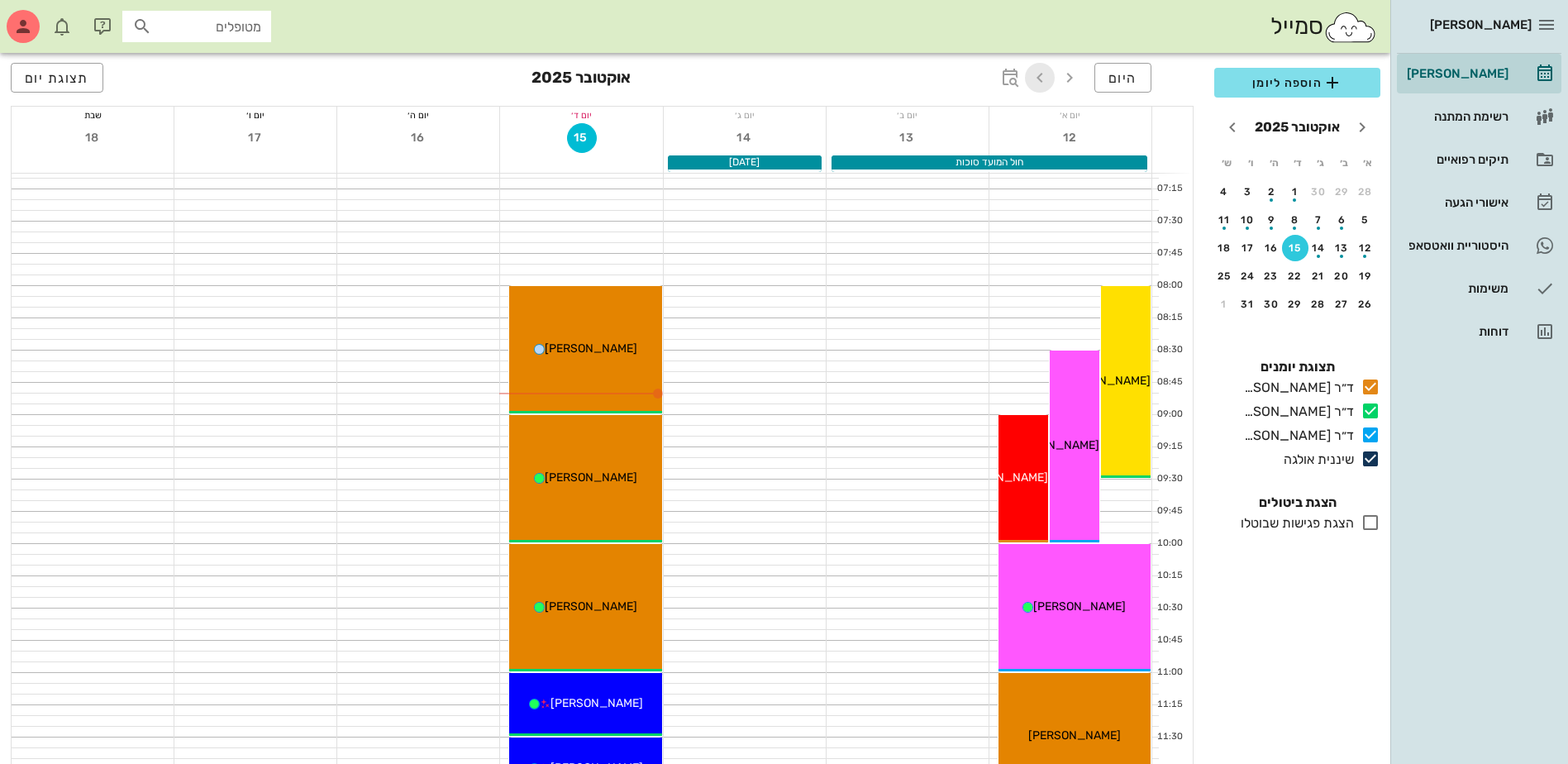
click at [1048, 79] on icon "button" at bounding box center [1039, 77] width 20 height 20
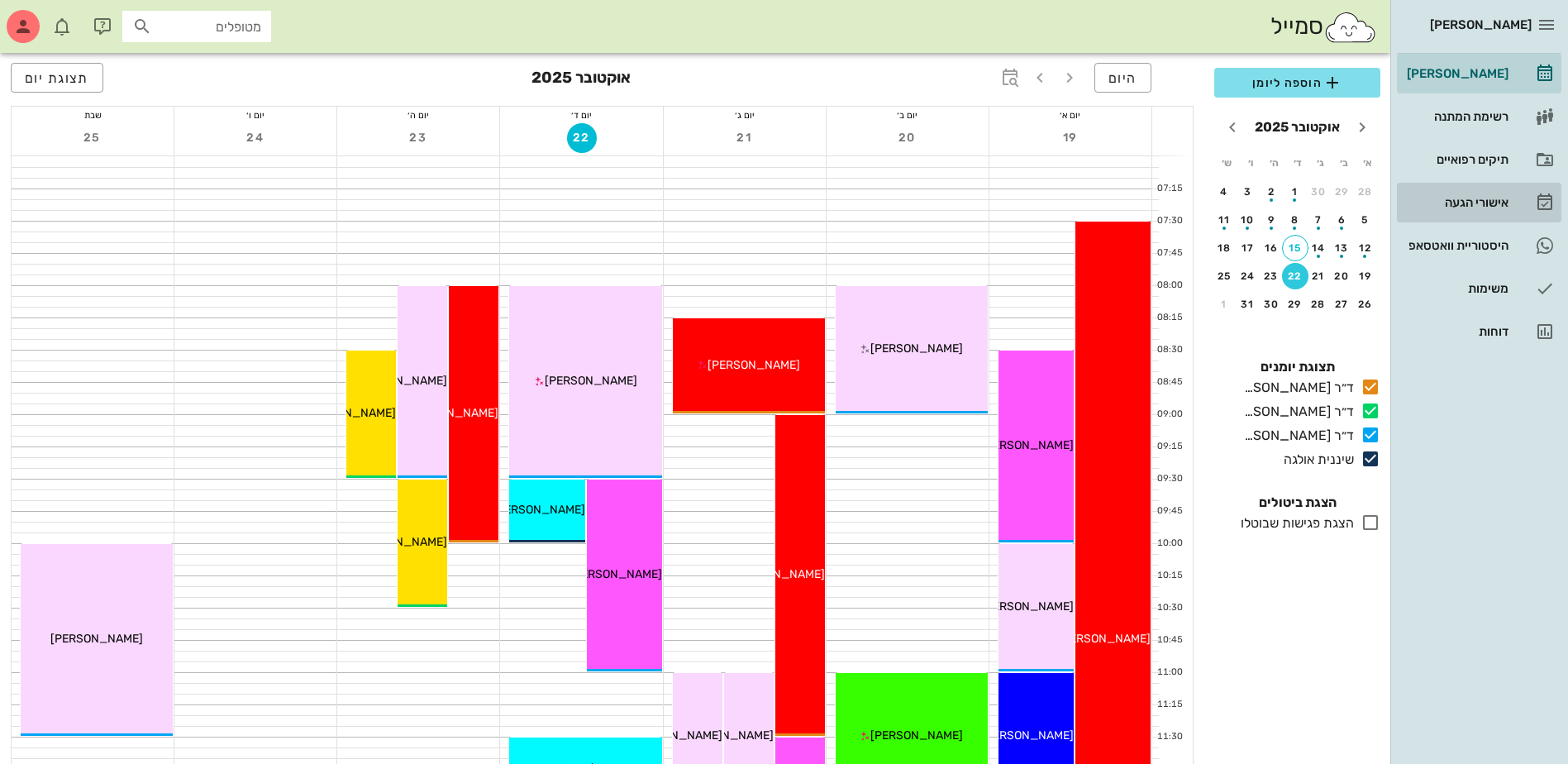
click at [1463, 200] on div "אישורי הגעה" at bounding box center [1455, 202] width 105 height 14
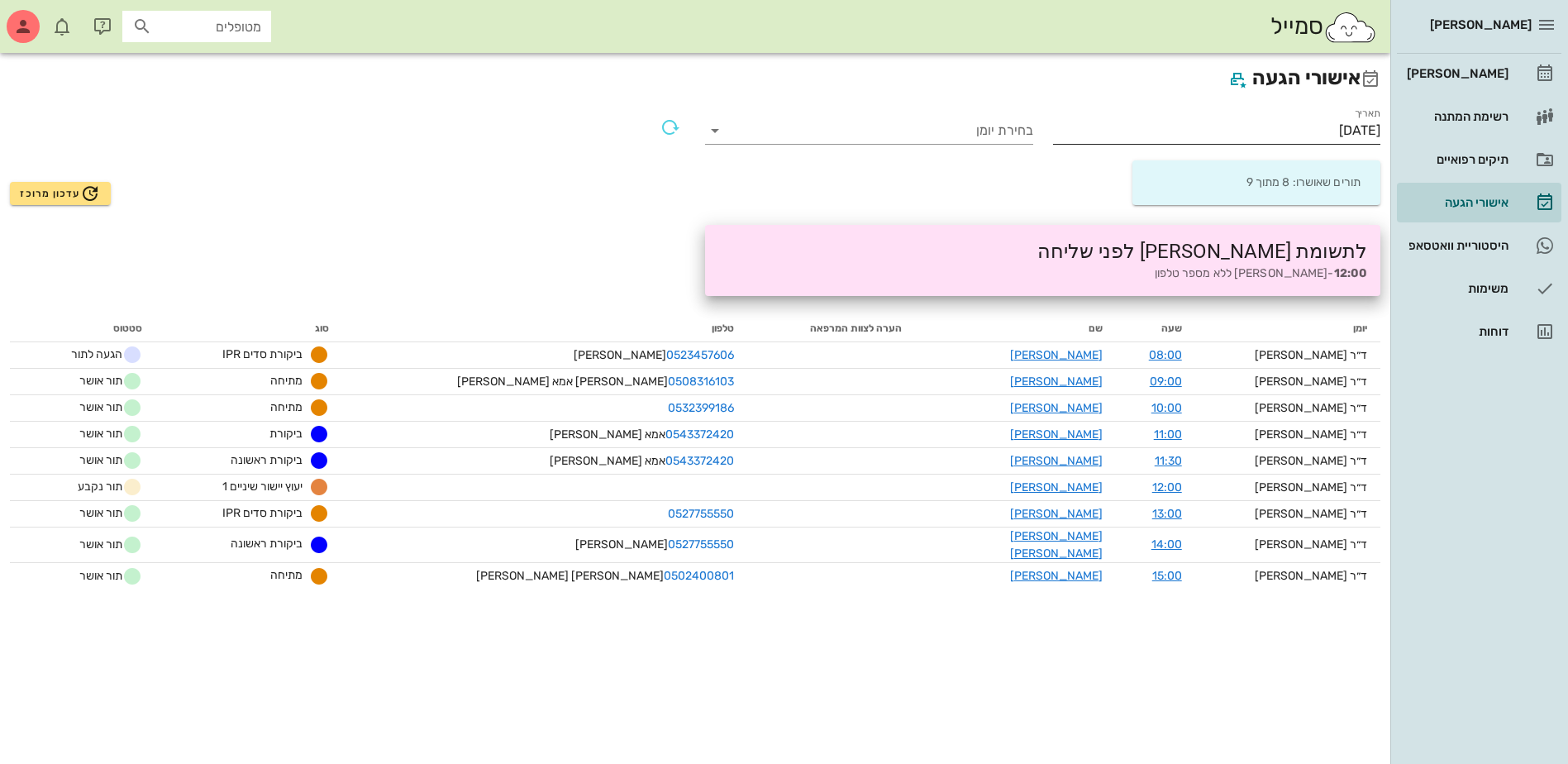
click at [1299, 133] on input "[DATE]" at bounding box center [1217, 130] width 329 height 26
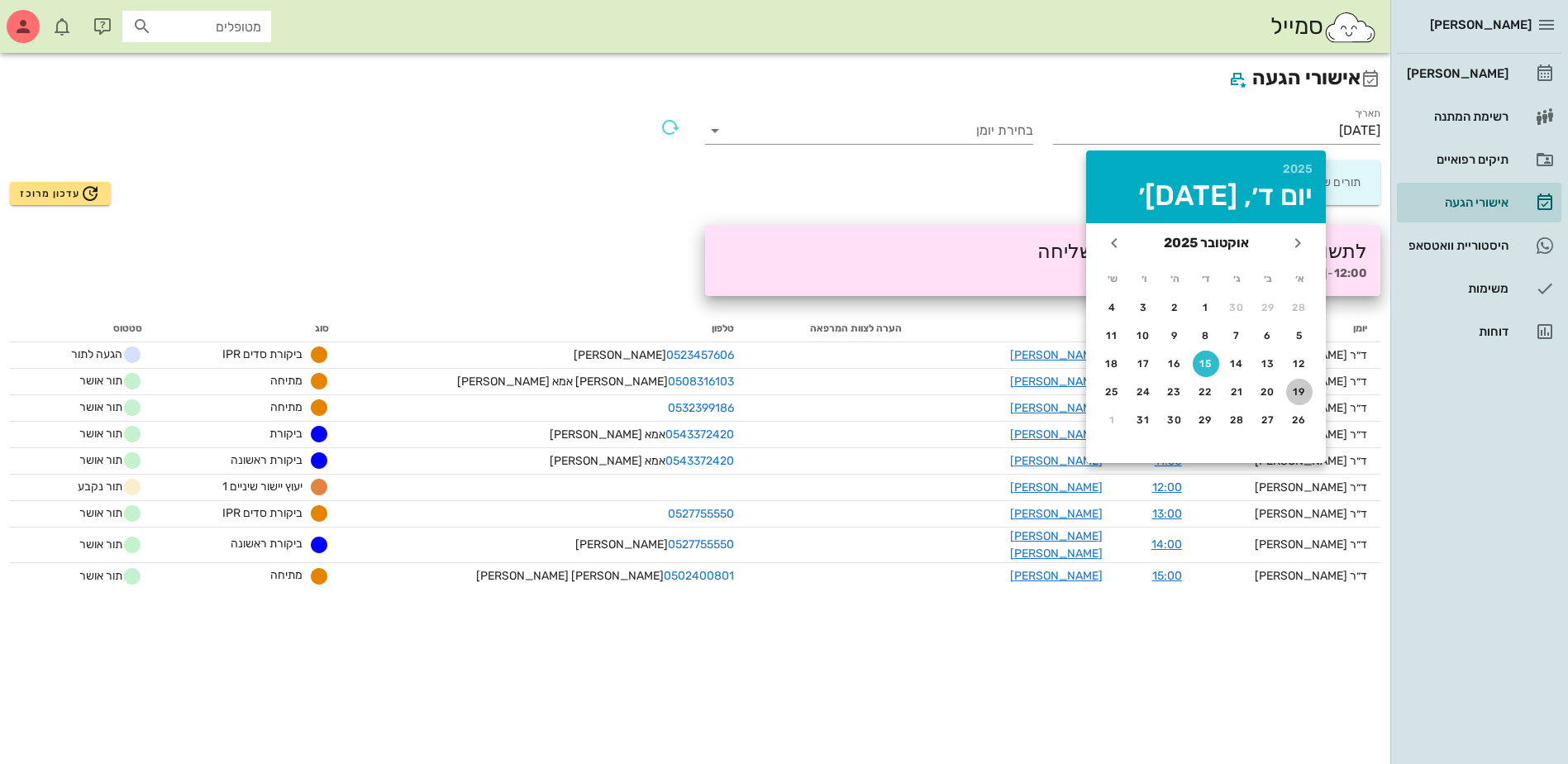
click at [1300, 392] on div "19" at bounding box center [1299, 392] width 26 height 12
type input "[DATE]"
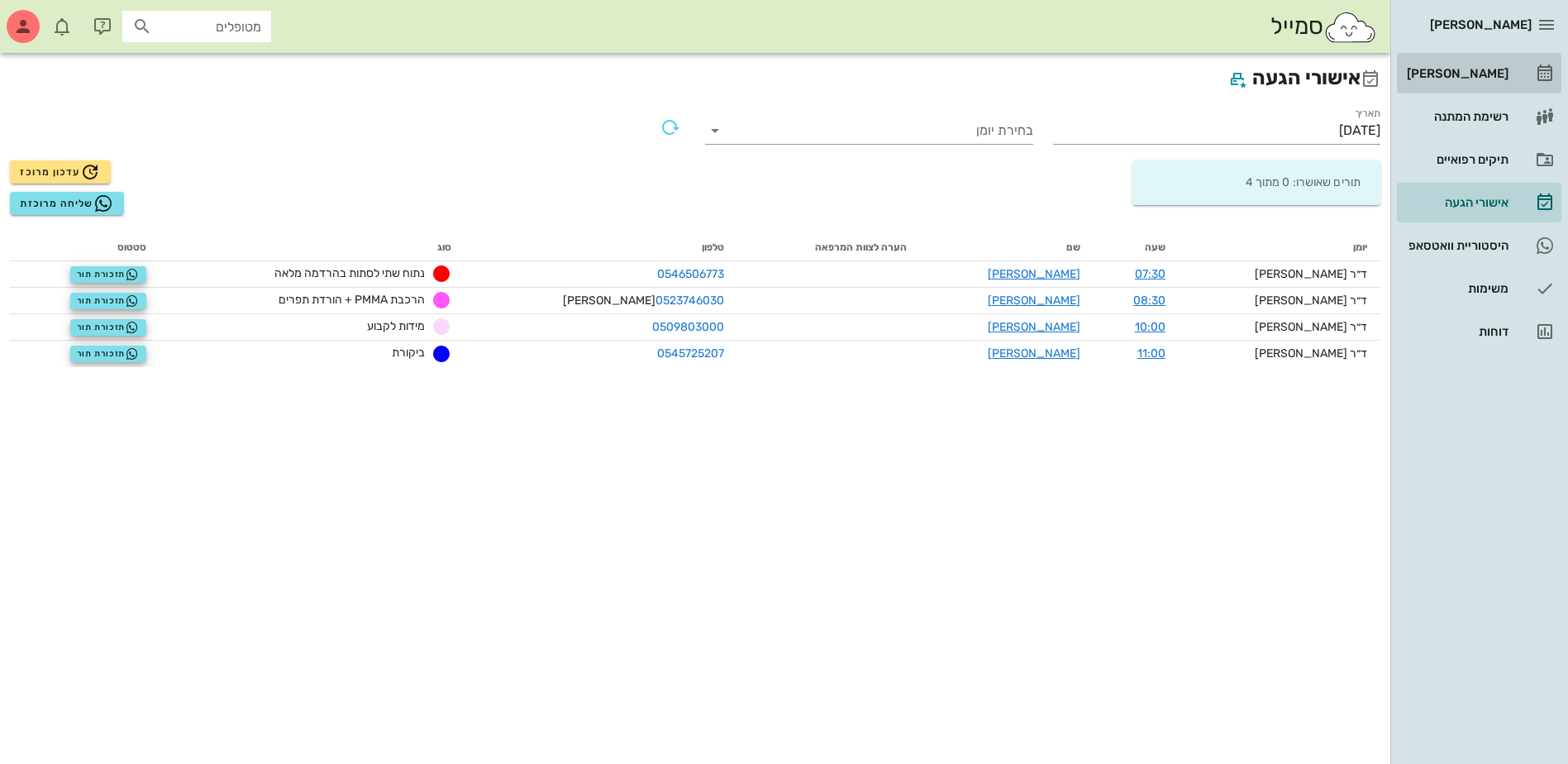
click at [1452, 78] on div "[PERSON_NAME]" at bounding box center [1455, 74] width 105 height 14
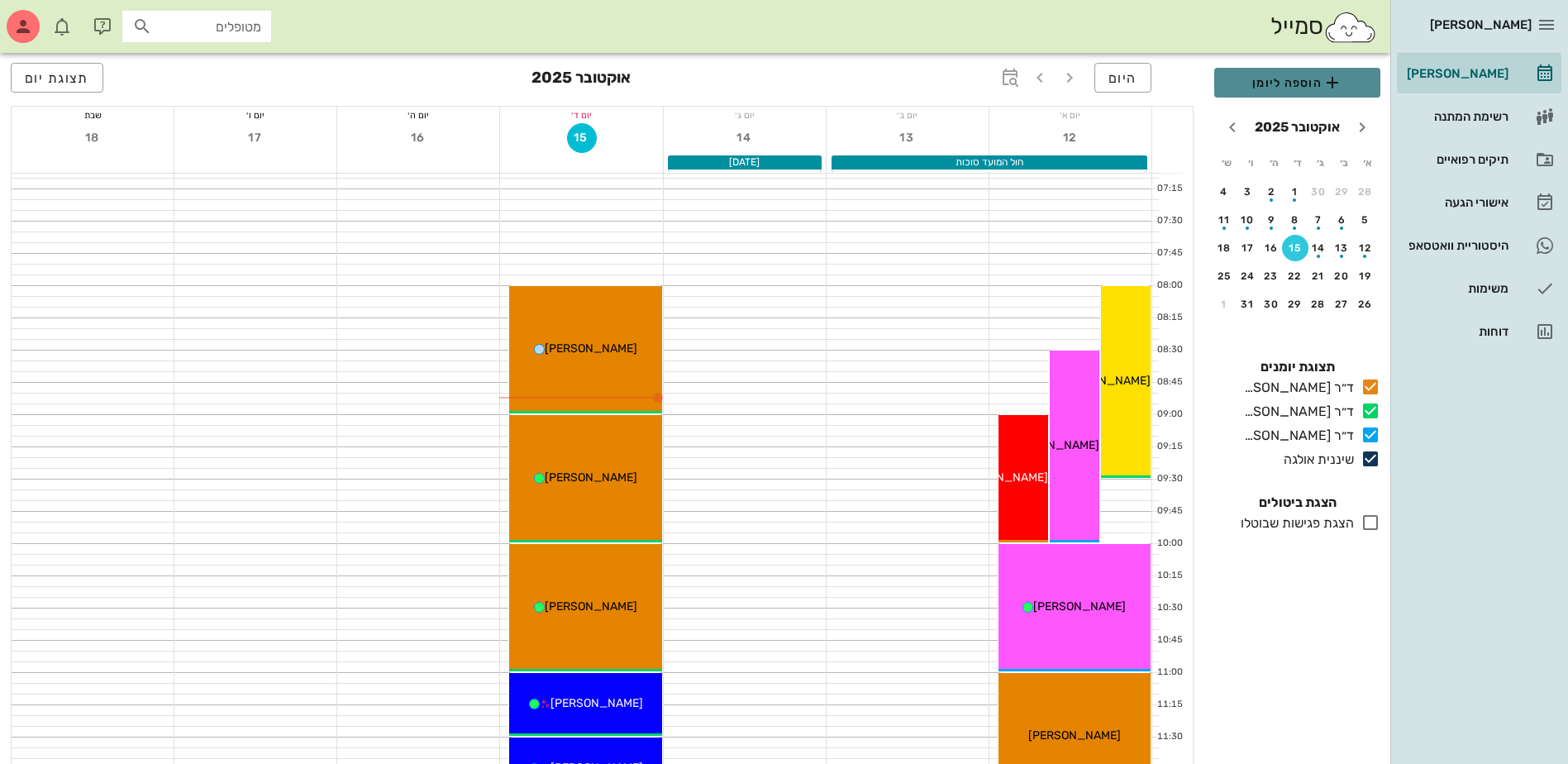
click at [1290, 86] on span "הוספה ליומן" at bounding box center [1297, 83] width 139 height 20
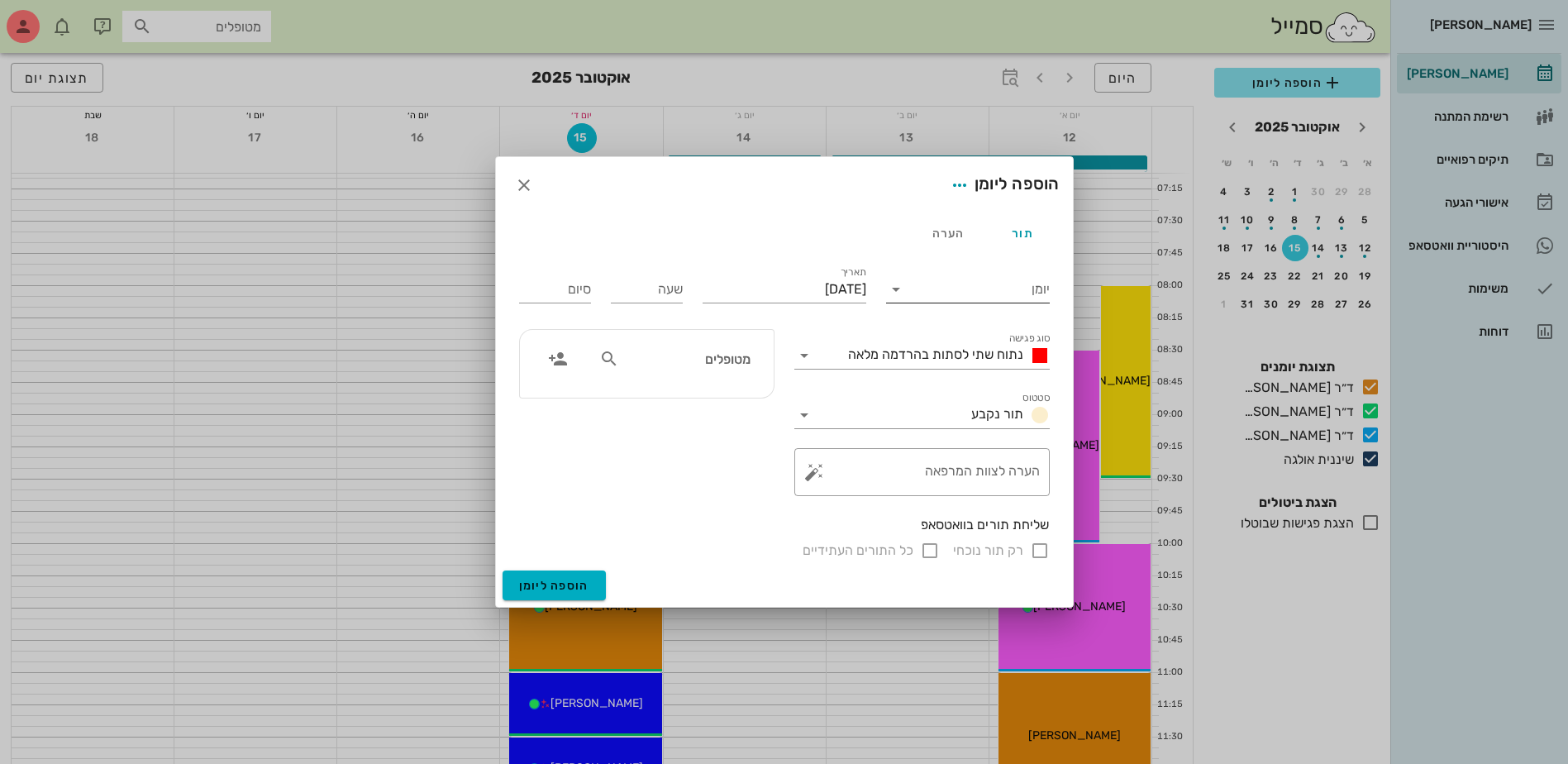
click at [983, 293] on input "יומן" at bounding box center [979, 289] width 140 height 26
click at [976, 302] on div "ד״ר [PERSON_NAME]" at bounding box center [967, 301] width 137 height 15
click at [964, 356] on span "נתוח שתי לסתות בהרדמה מלאה" at bounding box center [936, 353] width 176 height 15
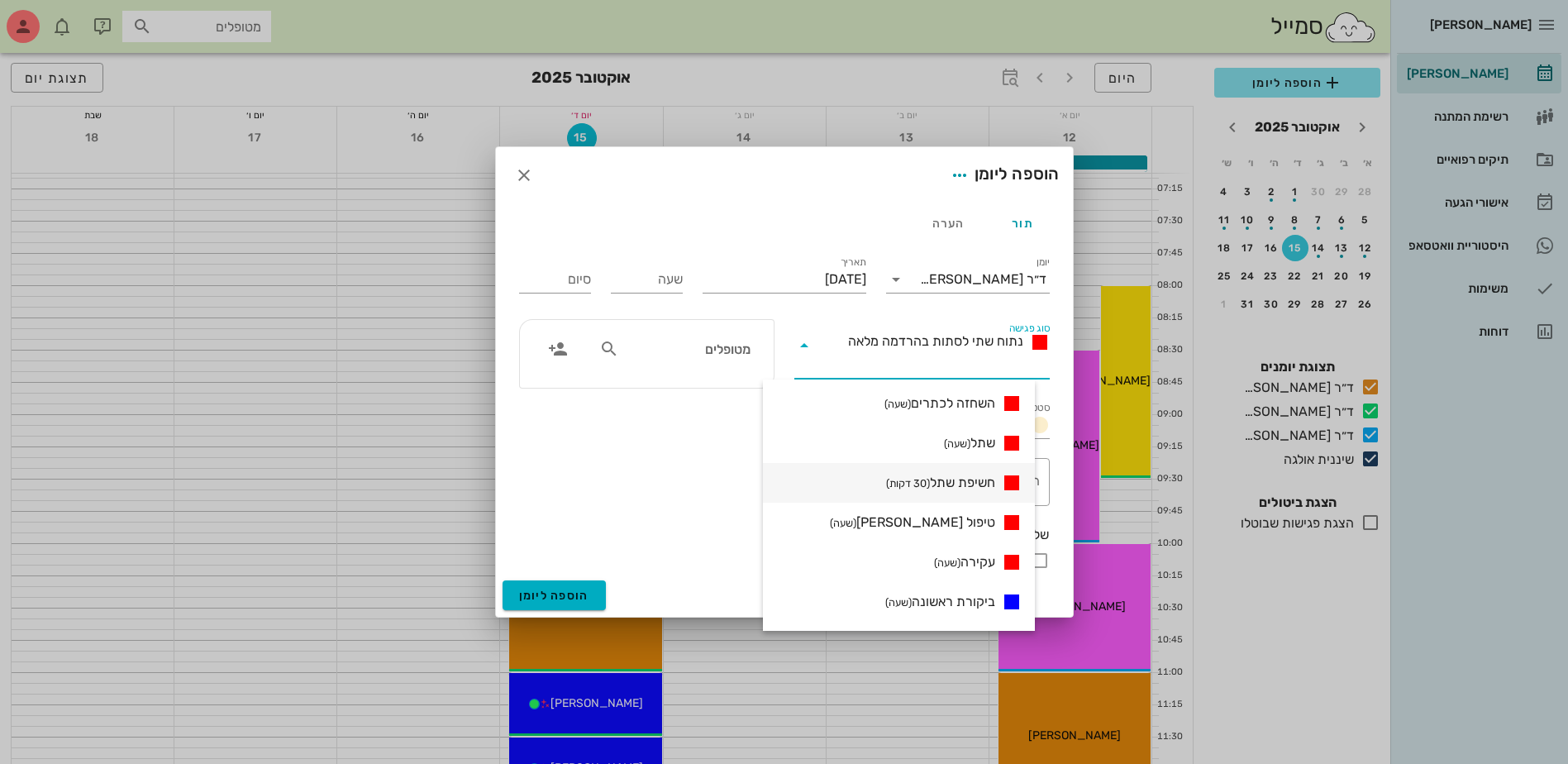
scroll to position [166, 0]
drag, startPoint x: 969, startPoint y: 484, endPoint x: 939, endPoint y: 478, distance: 30.6
click at [967, 484] on span "חשיפת שתל (30 דקות)" at bounding box center [940, 479] width 109 height 20
type input "00:30"
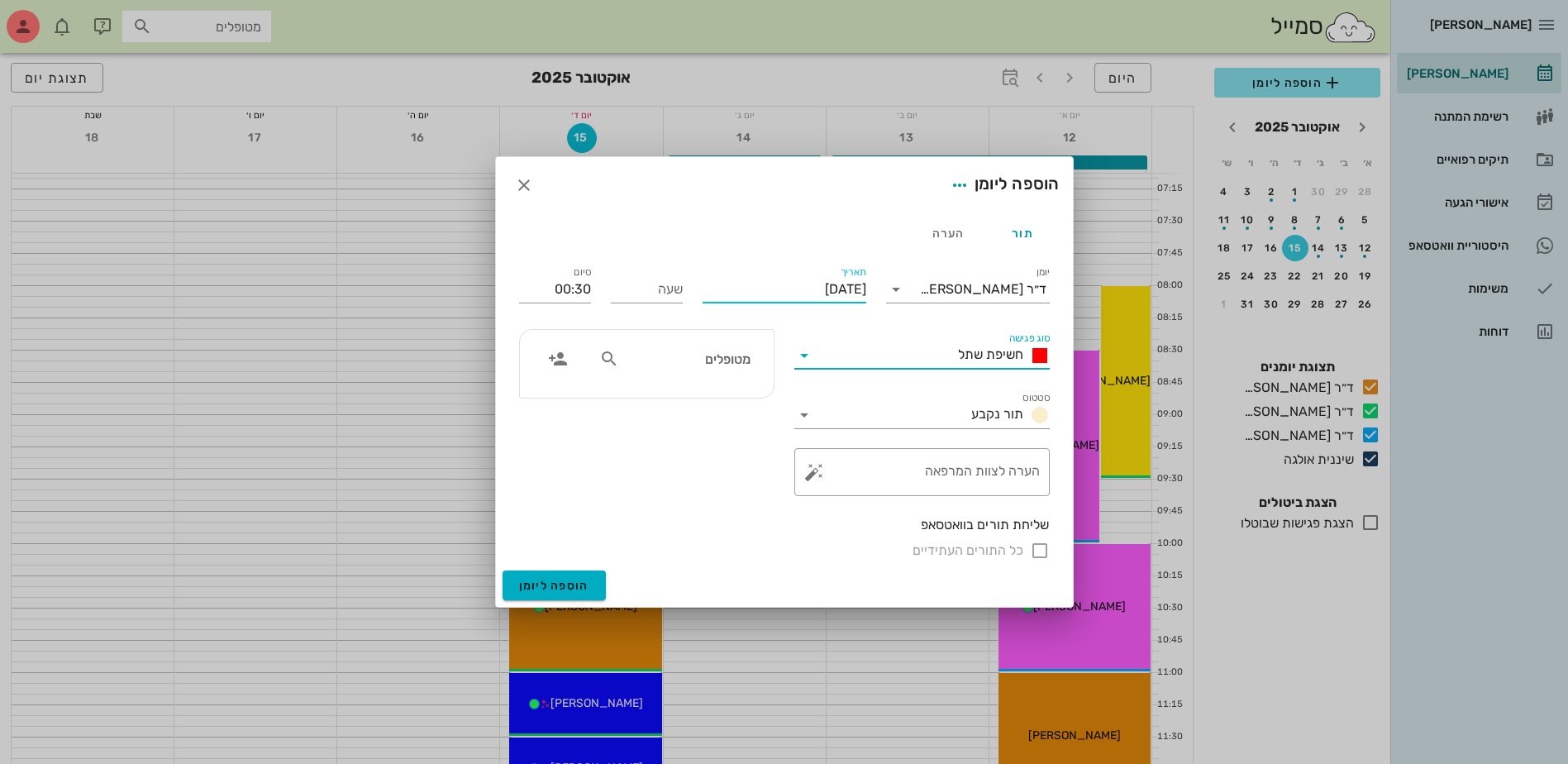
click at [787, 287] on input "[DATE]" at bounding box center [784, 289] width 164 height 26
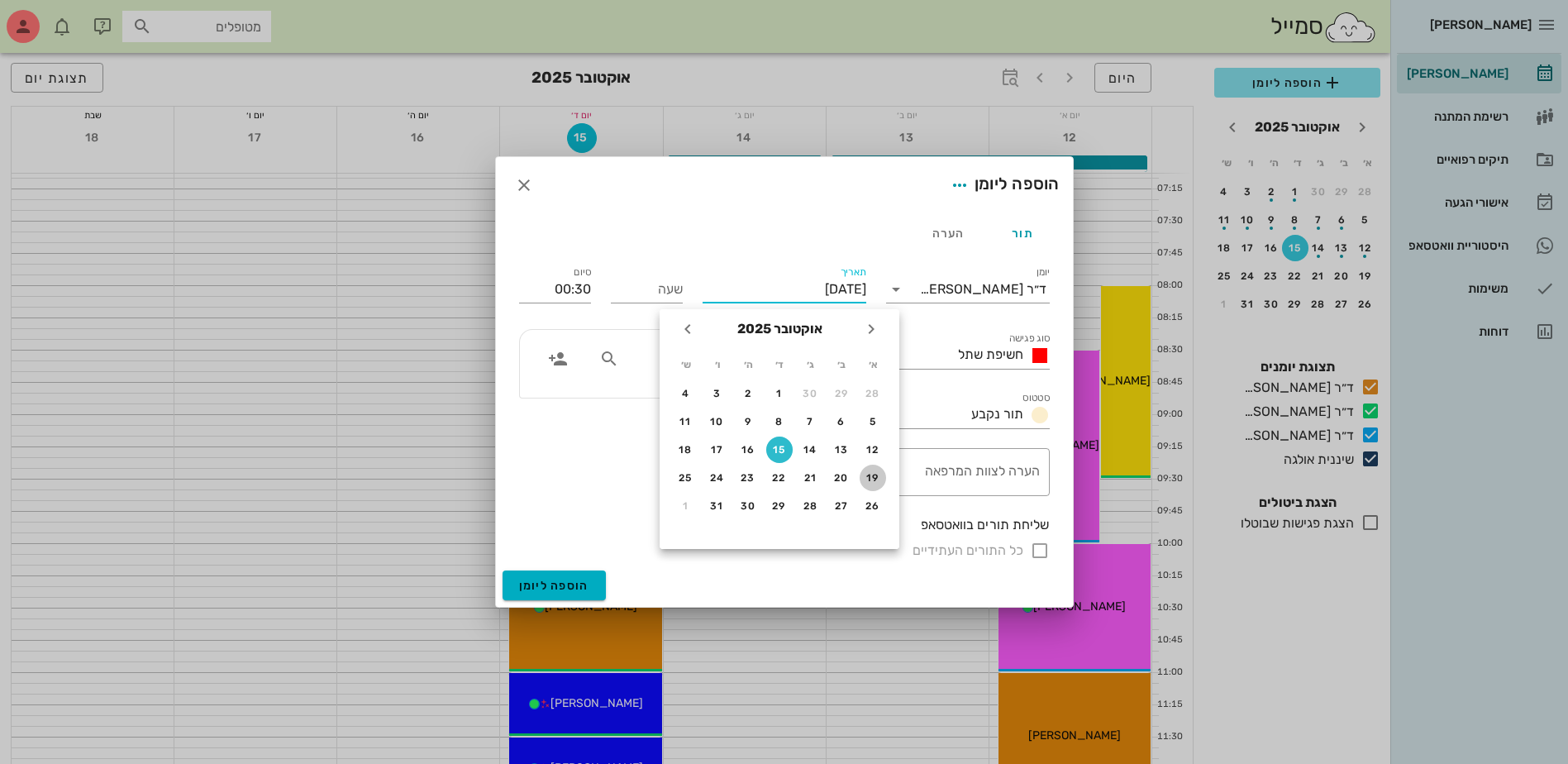
click at [866, 482] on div "19" at bounding box center [872, 478] width 26 height 12
type input "[DATE]"
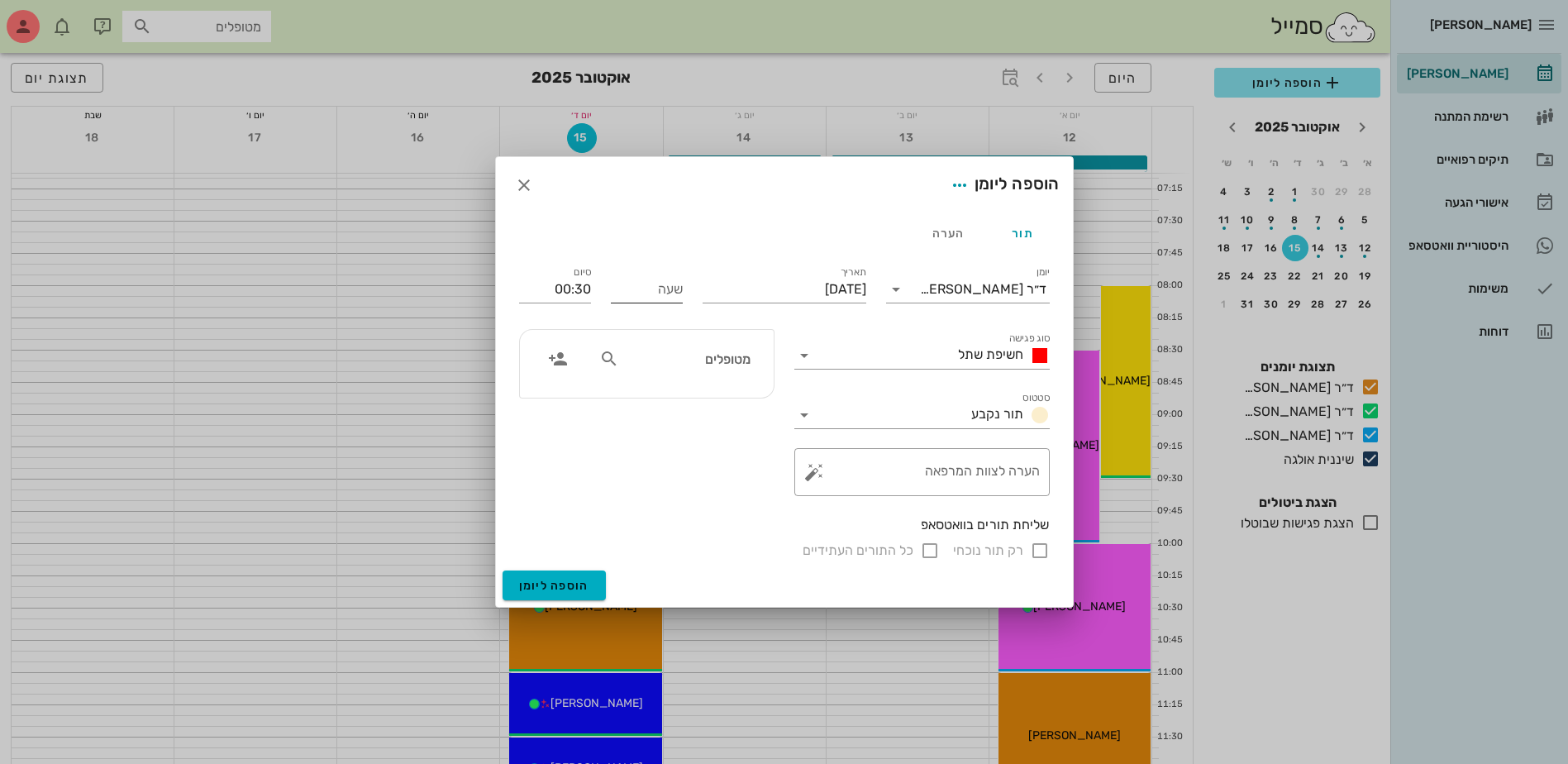
click at [660, 294] on input "שעה" at bounding box center [646, 289] width 72 height 26
type input "12:30"
type input "13:00"
click at [582, 282] on input "13:00" at bounding box center [554, 289] width 72 height 26
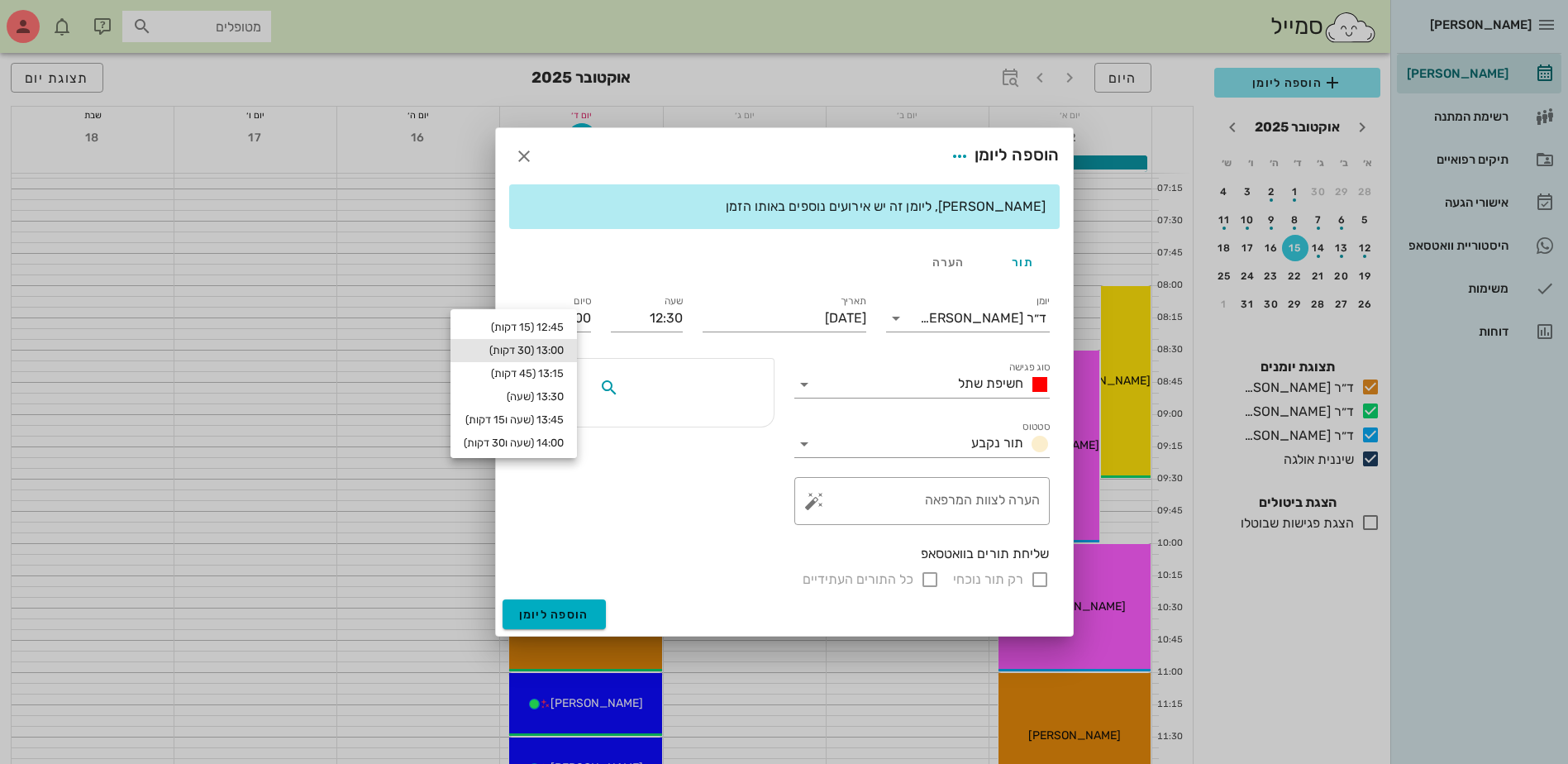
click at [673, 386] on input "text" at bounding box center [686, 388] width 127 height 22
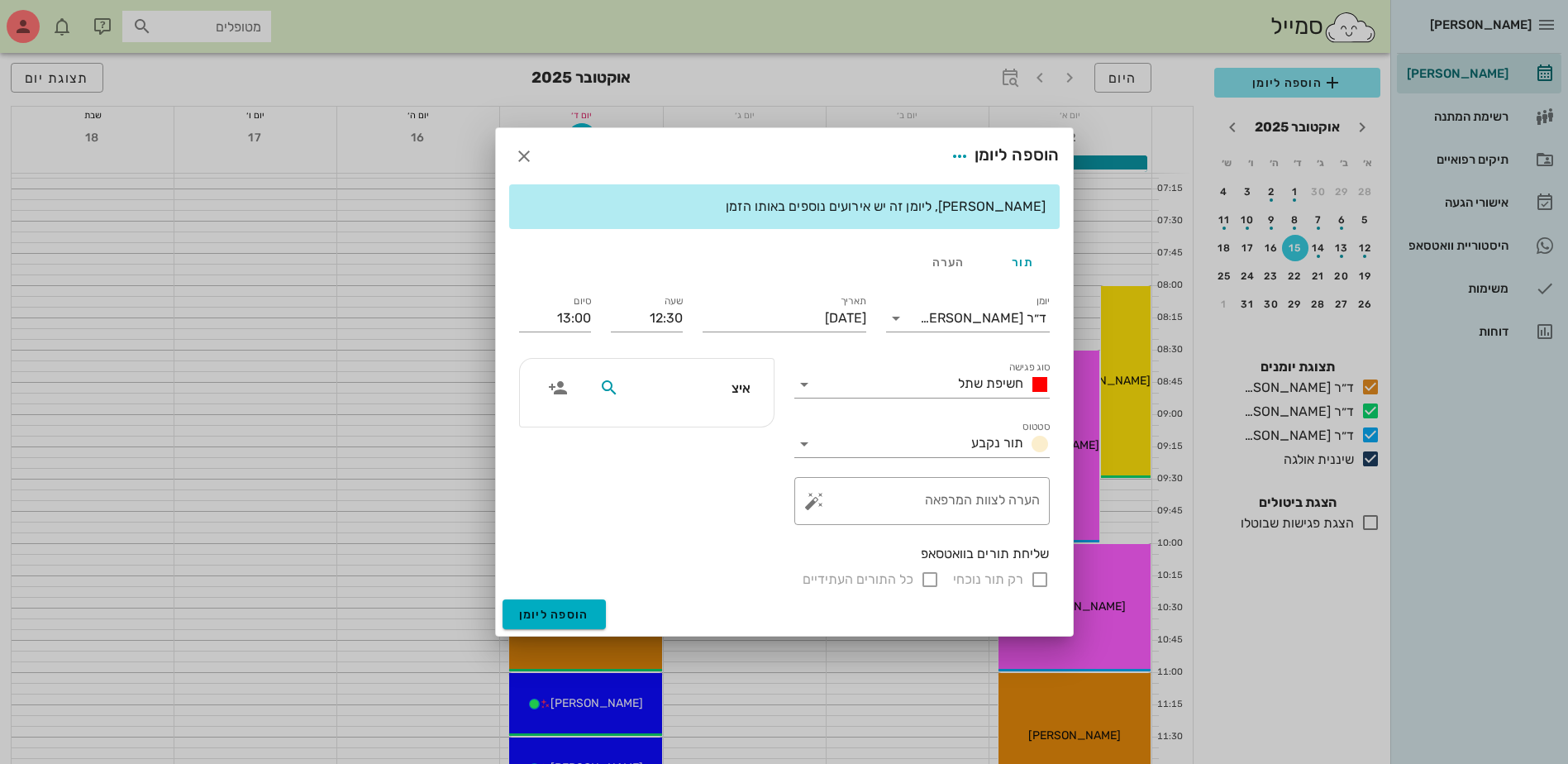
type input "[PERSON_NAME]"
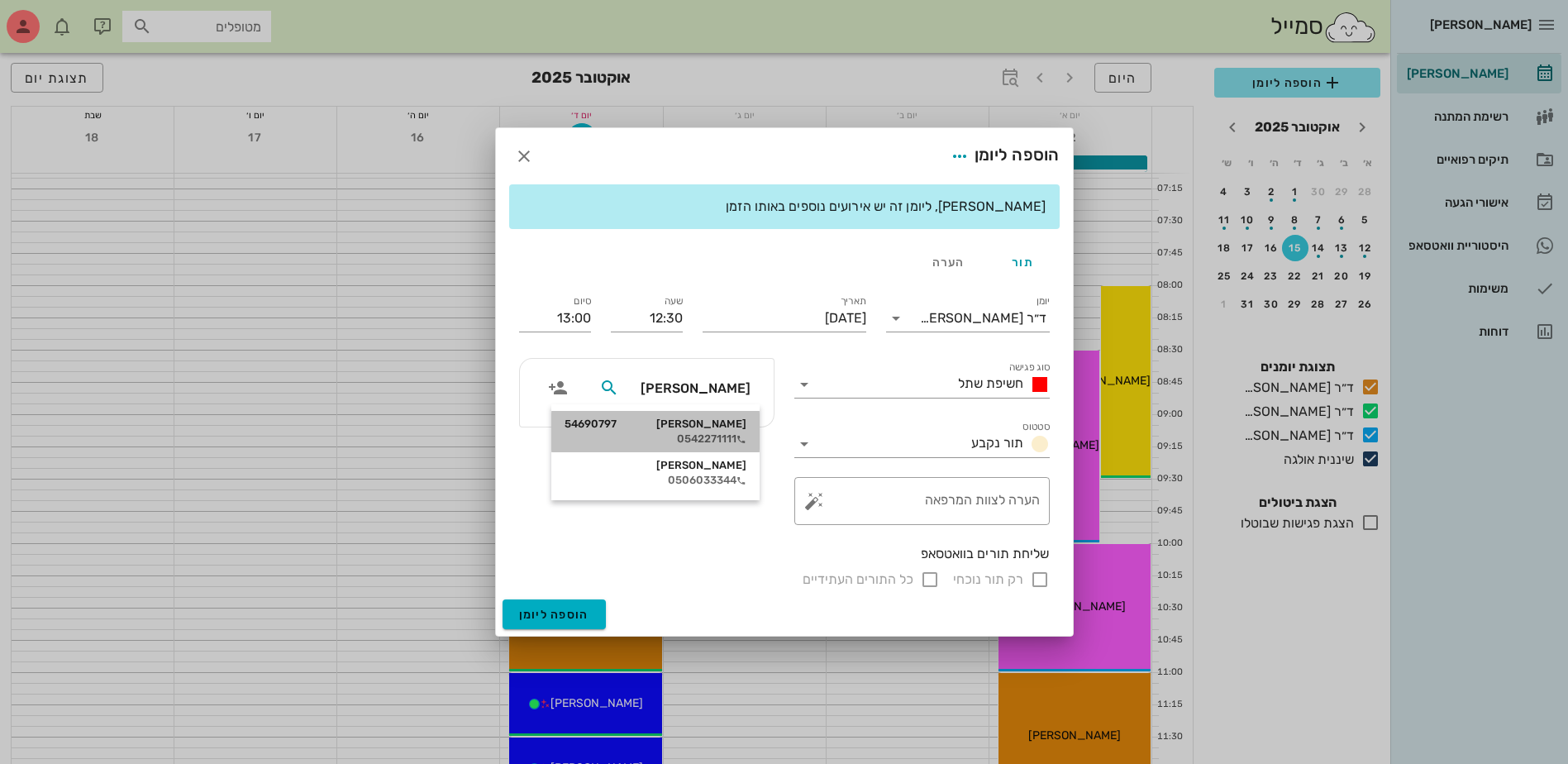
click at [705, 433] on div "0542271111" at bounding box center [655, 439] width 182 height 14
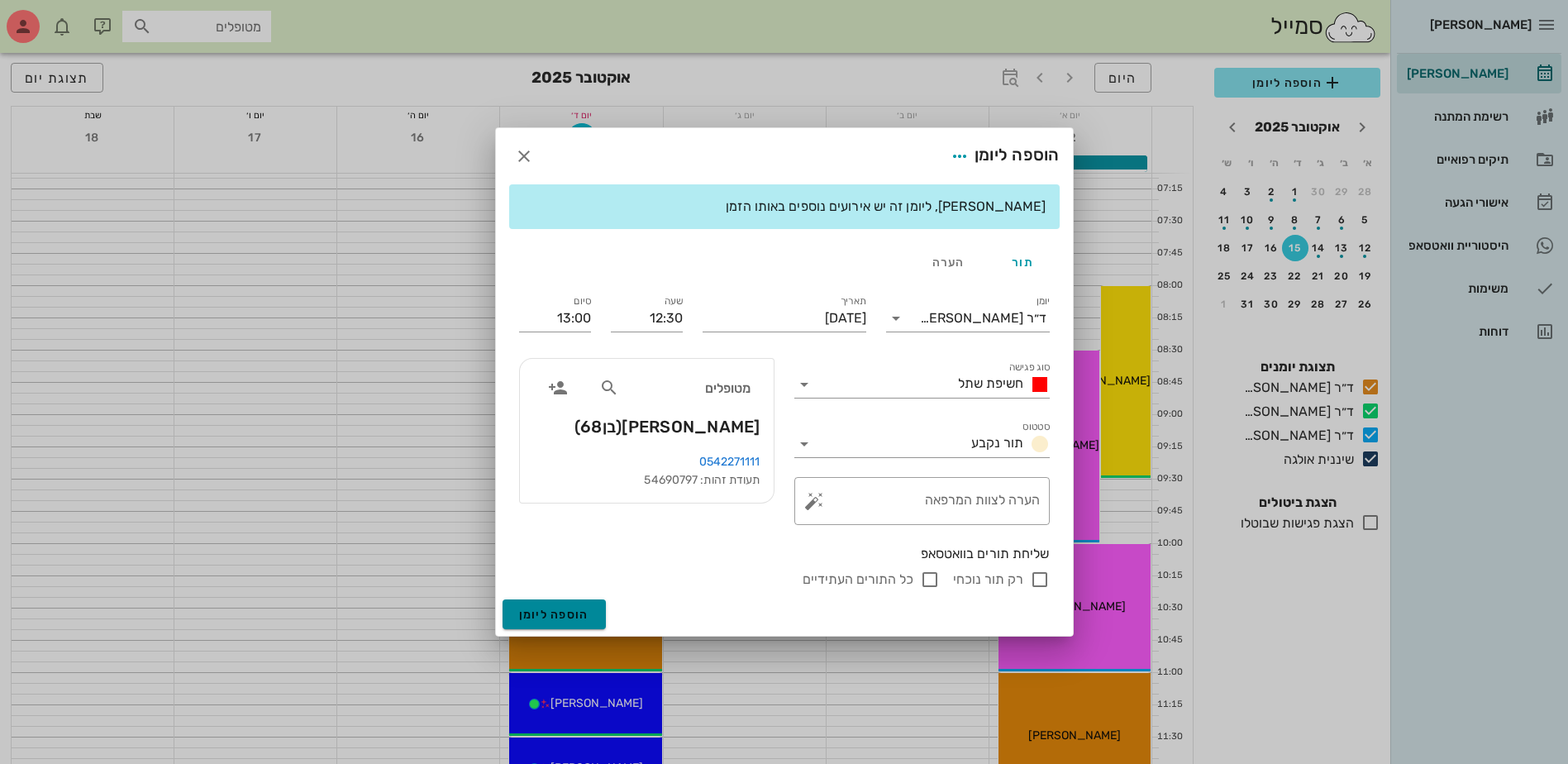
click at [552, 609] on span "הוספה ליומן" at bounding box center [553, 614] width 70 height 14
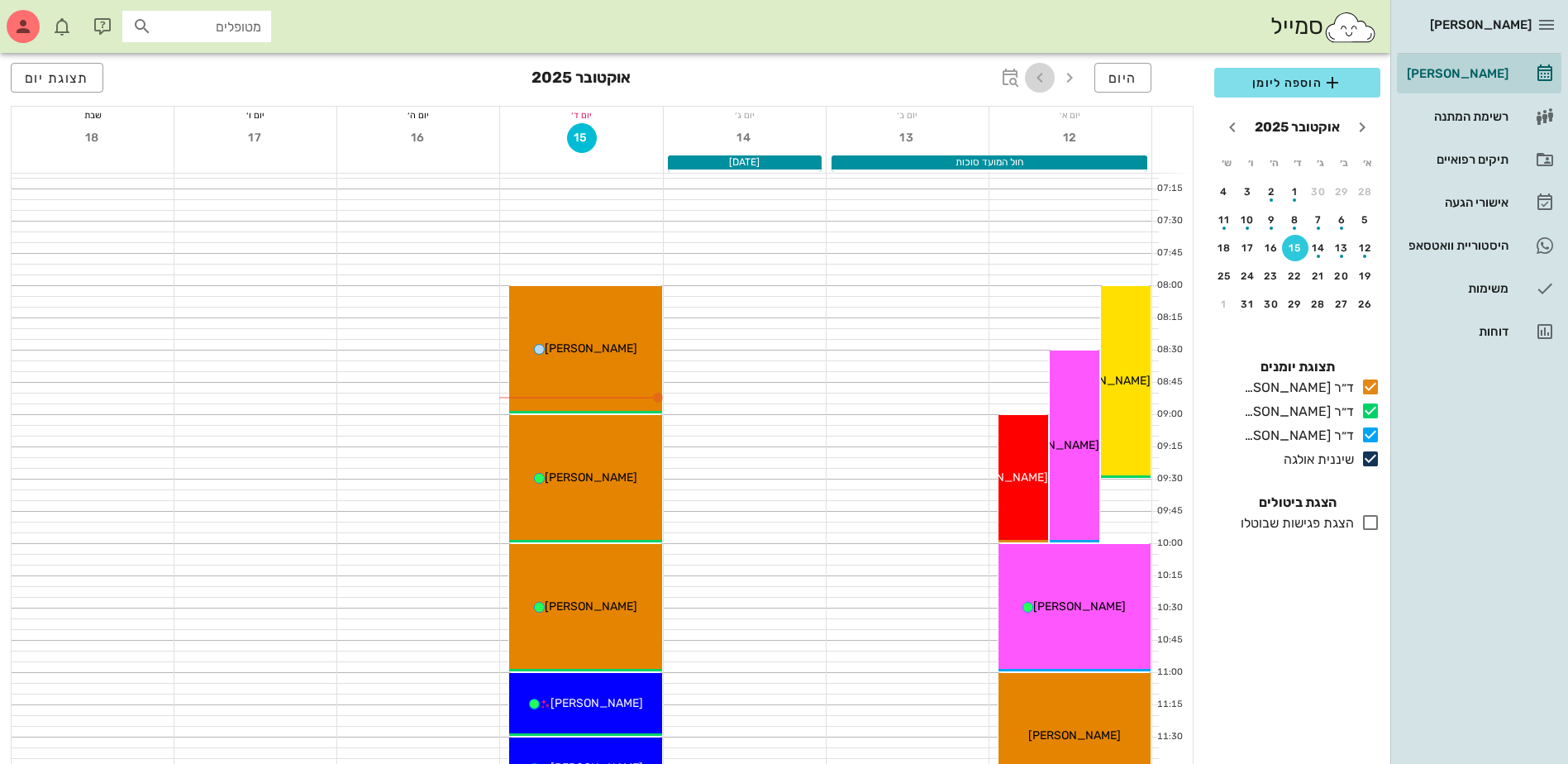
click at [1035, 79] on icon "button" at bounding box center [1039, 77] width 20 height 20
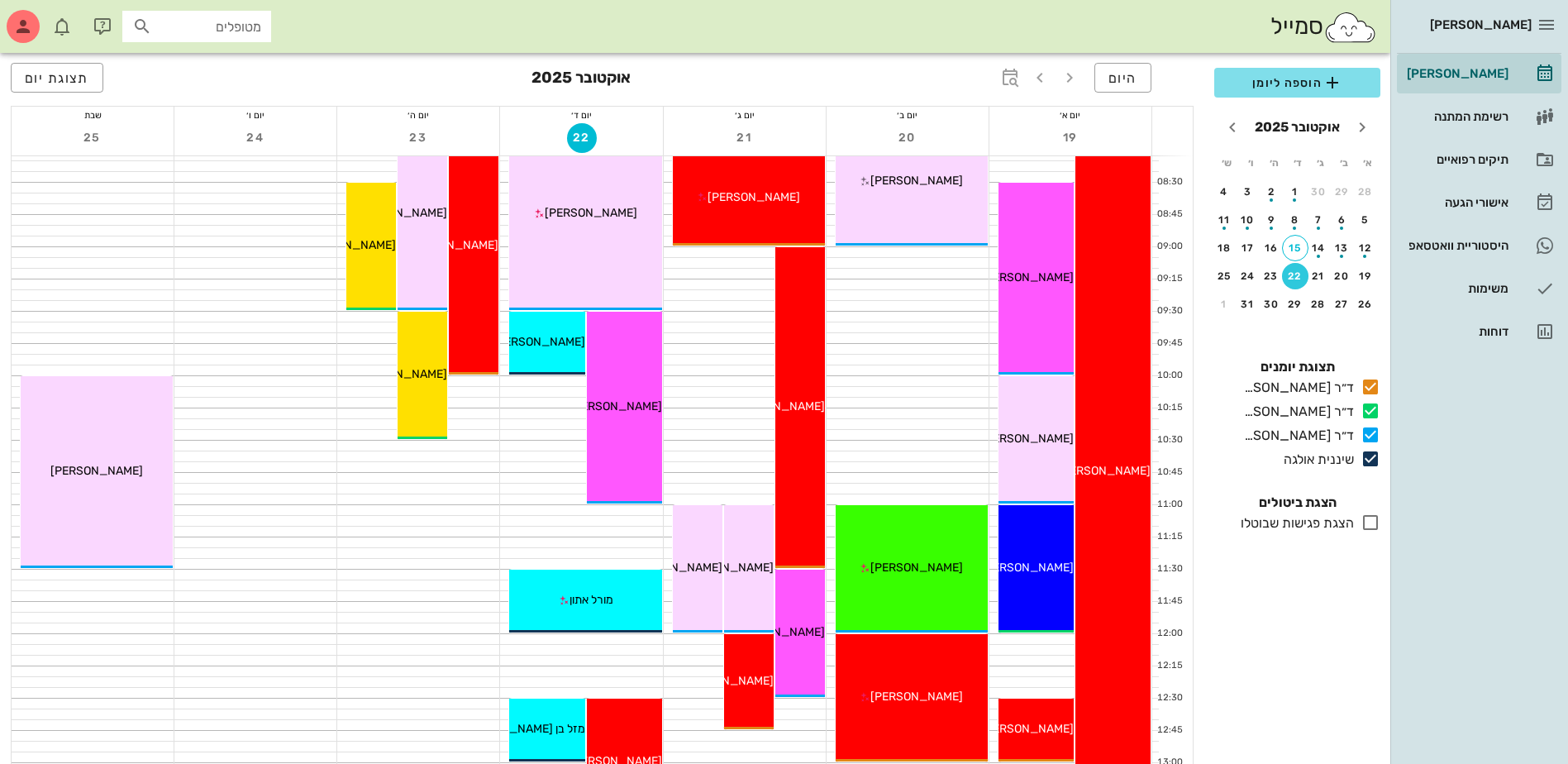
scroll to position [83, 0]
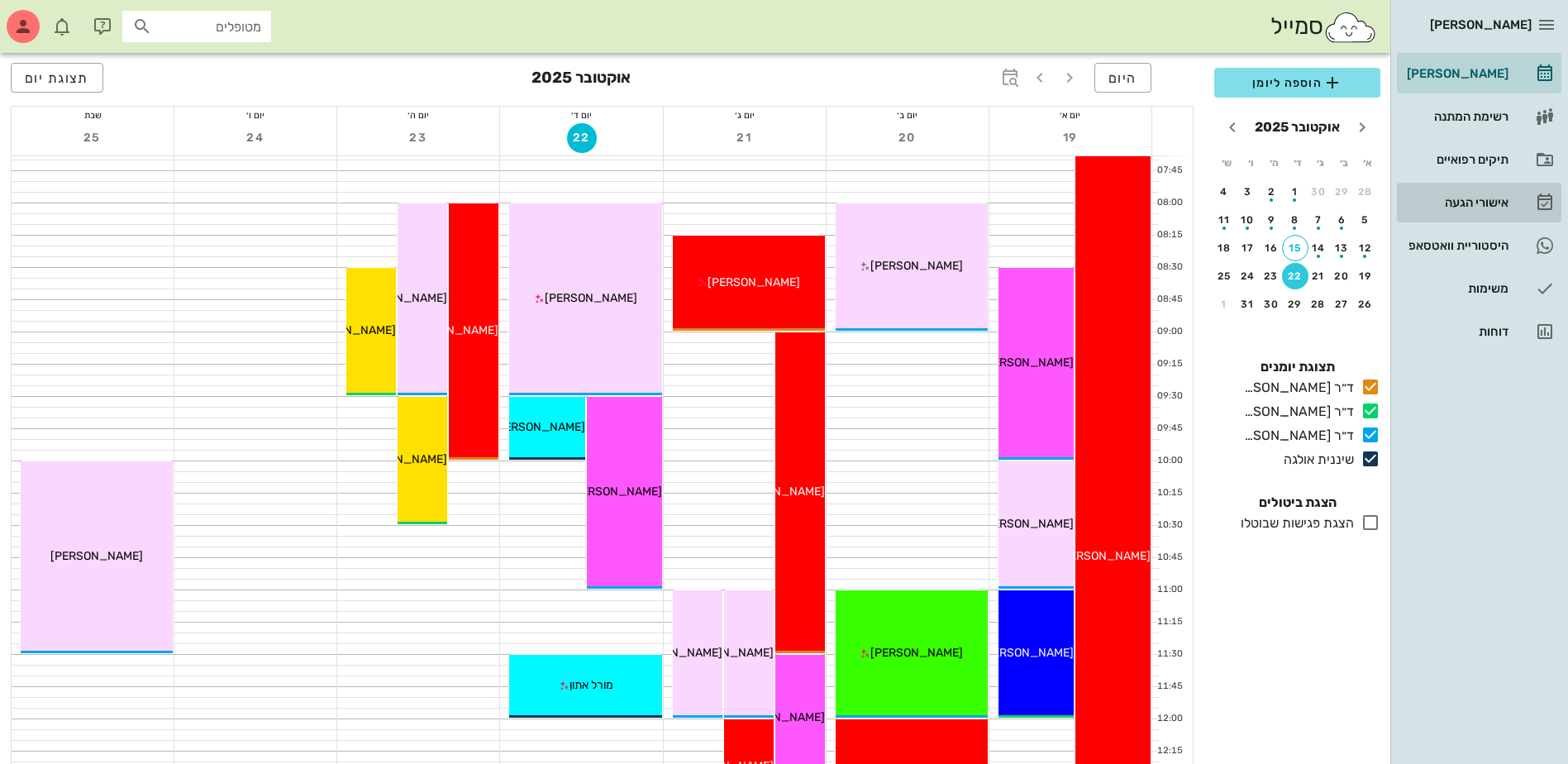
click at [1473, 197] on div "אישורי הגעה" at bounding box center [1455, 202] width 105 height 14
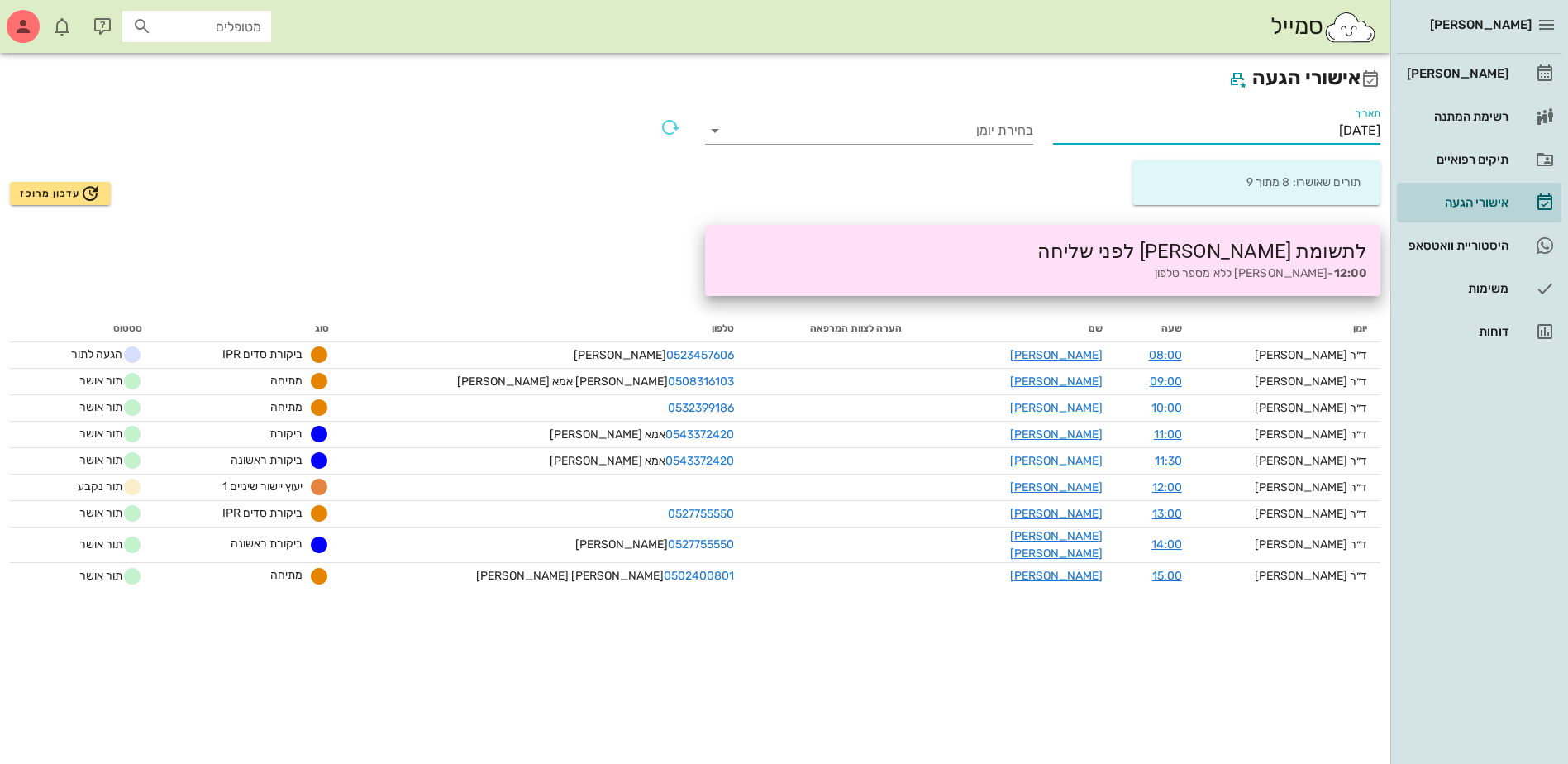
click at [1354, 133] on input "[DATE]" at bounding box center [1217, 130] width 329 height 26
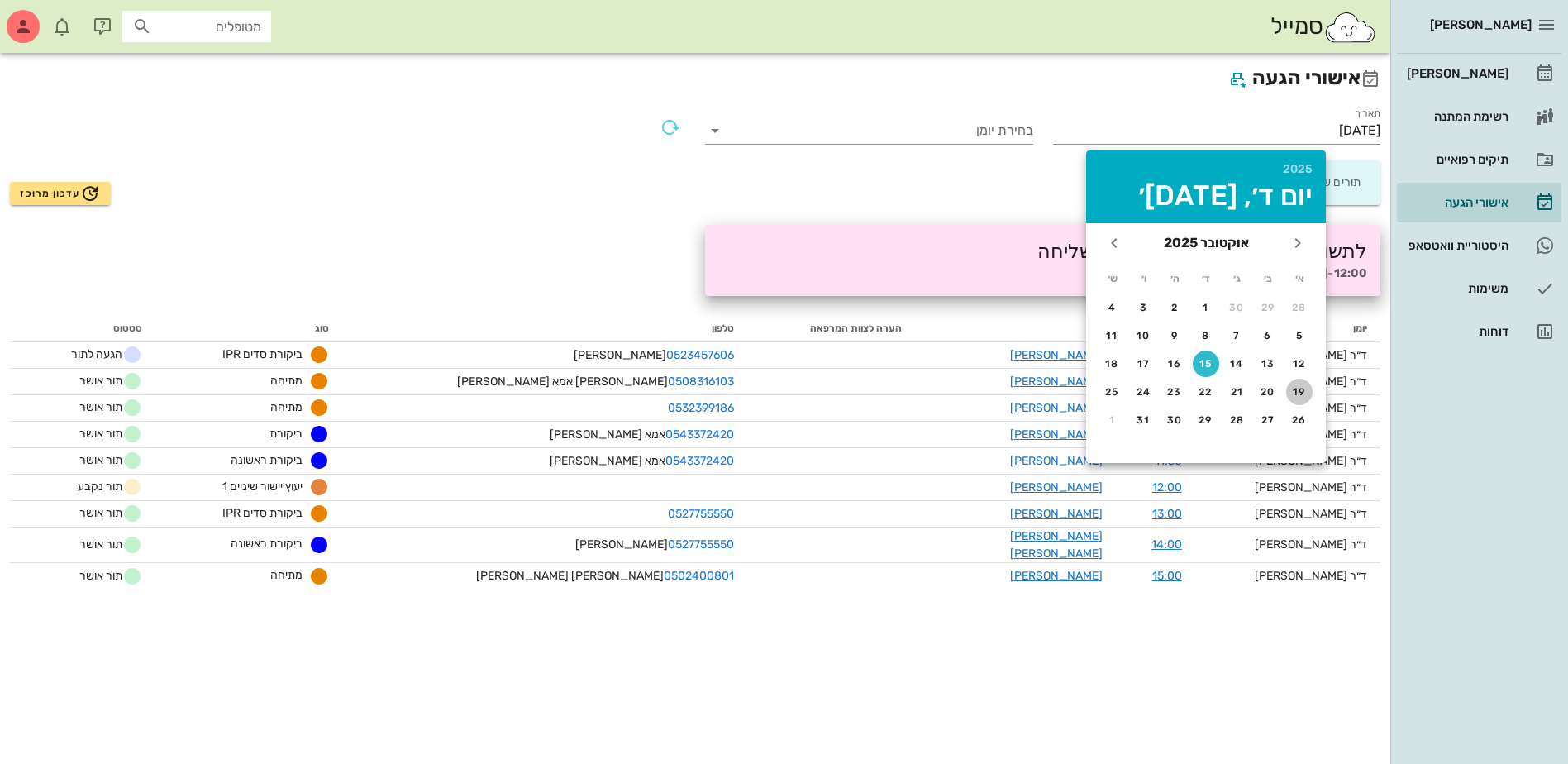
click at [1291, 392] on div "19" at bounding box center [1299, 392] width 26 height 12
type input "[DATE]"
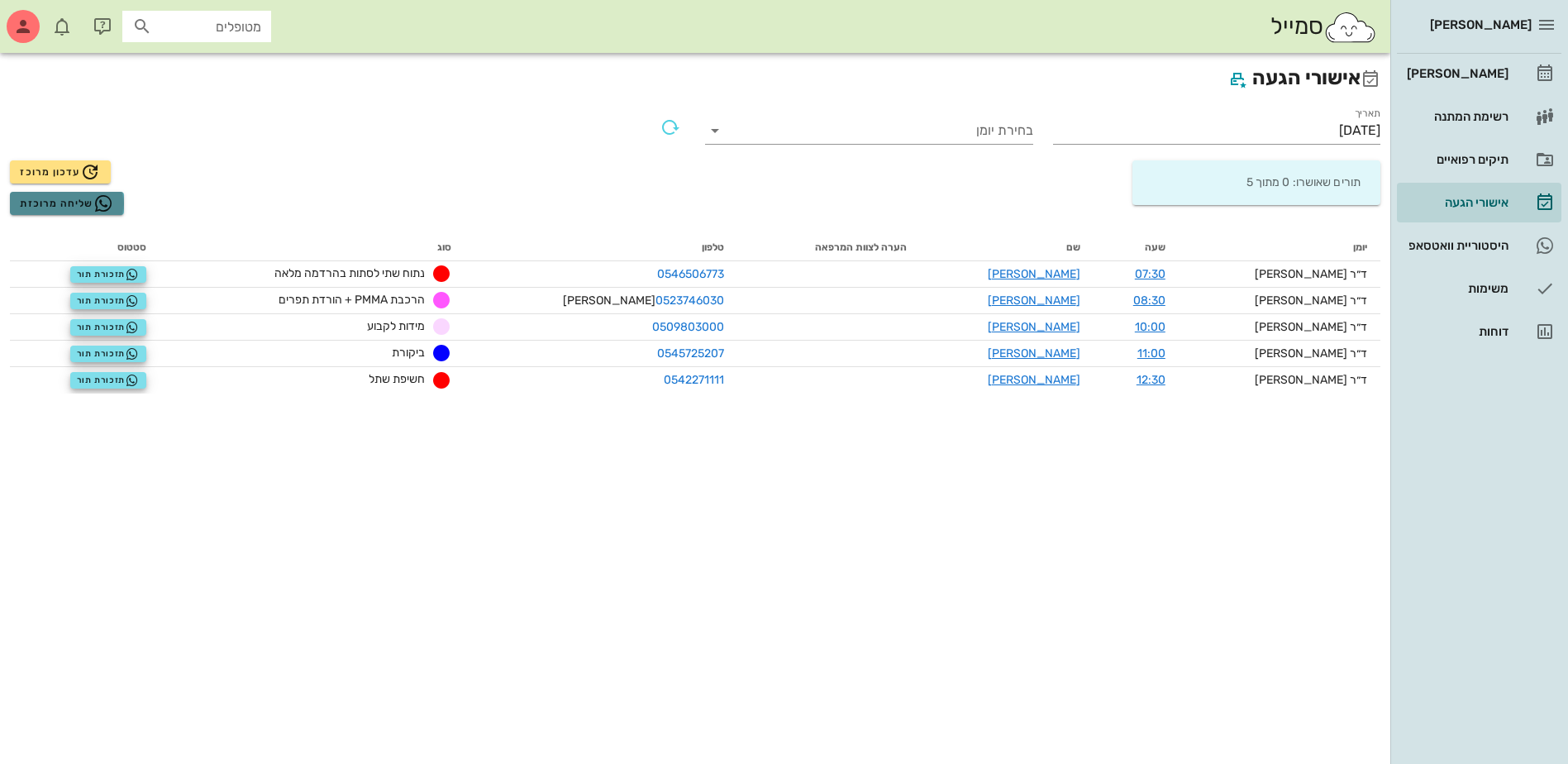
click at [56, 200] on span "שליחה מרוכזת" at bounding box center [66, 203] width 94 height 20
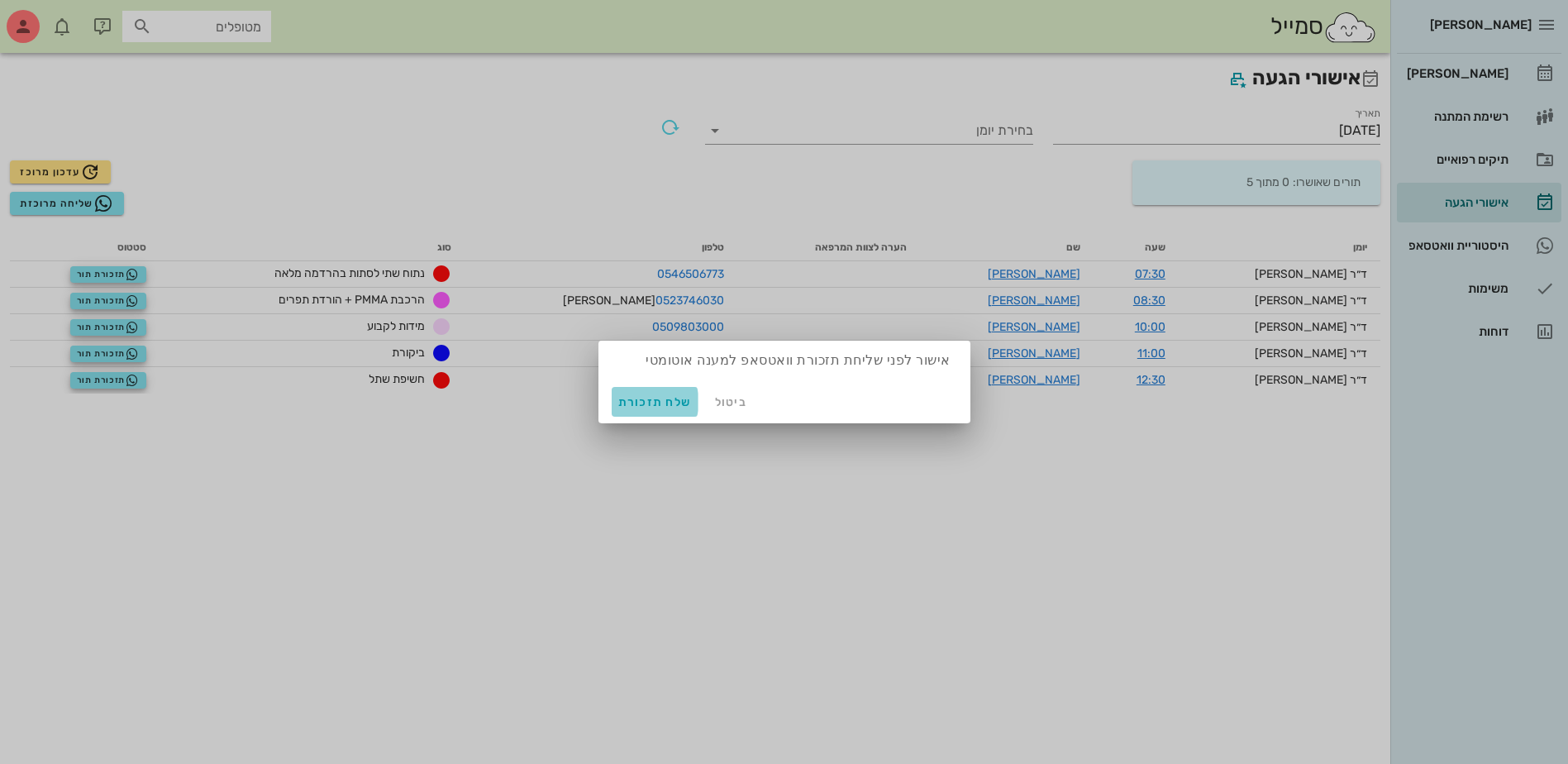
click at [651, 402] on span "שלח תזכורת" at bounding box center [654, 402] width 74 height 14
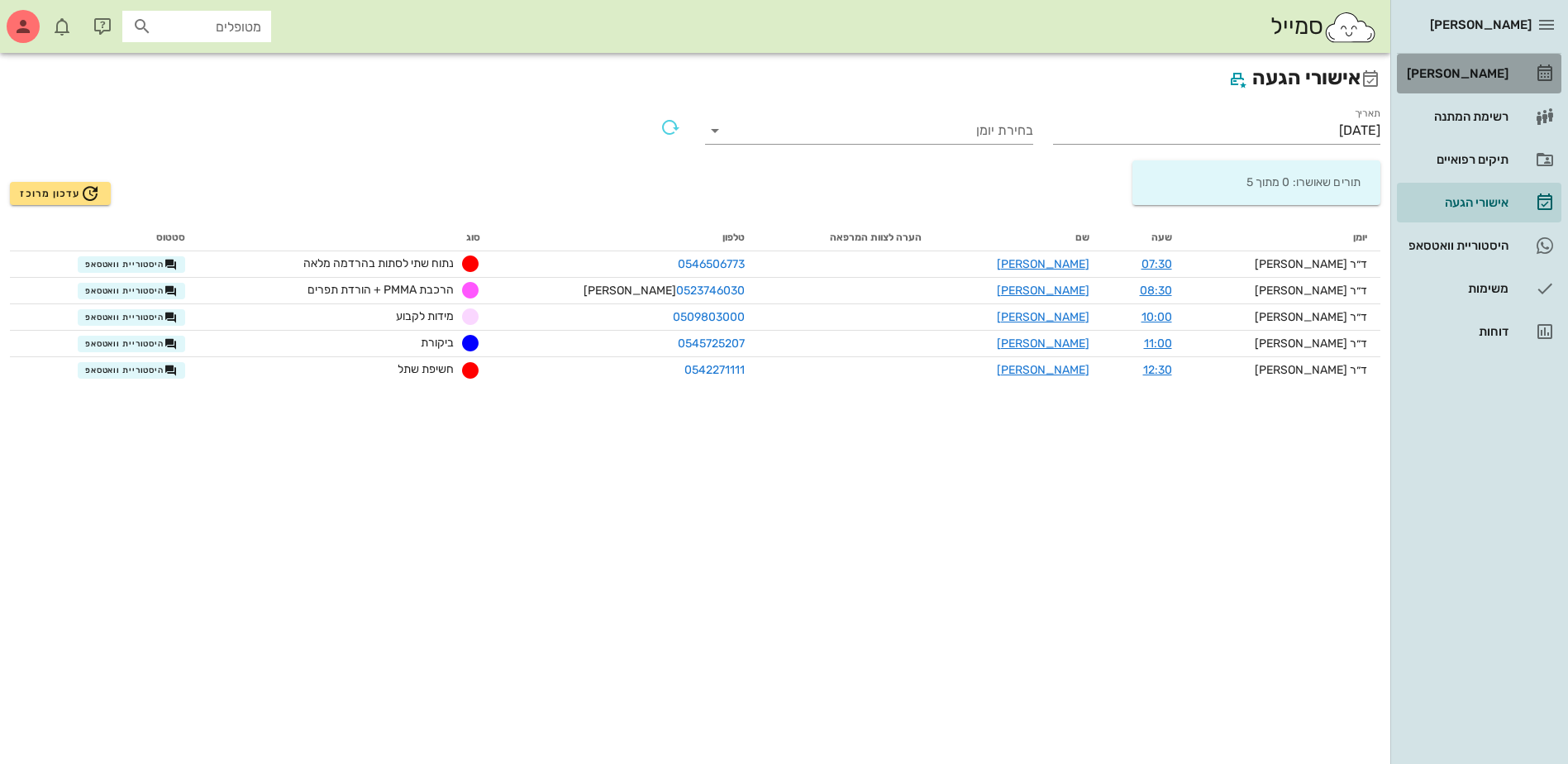
click at [1459, 70] on div "[PERSON_NAME]" at bounding box center [1455, 74] width 105 height 14
